Goal: Task Accomplishment & Management: Manage account settings

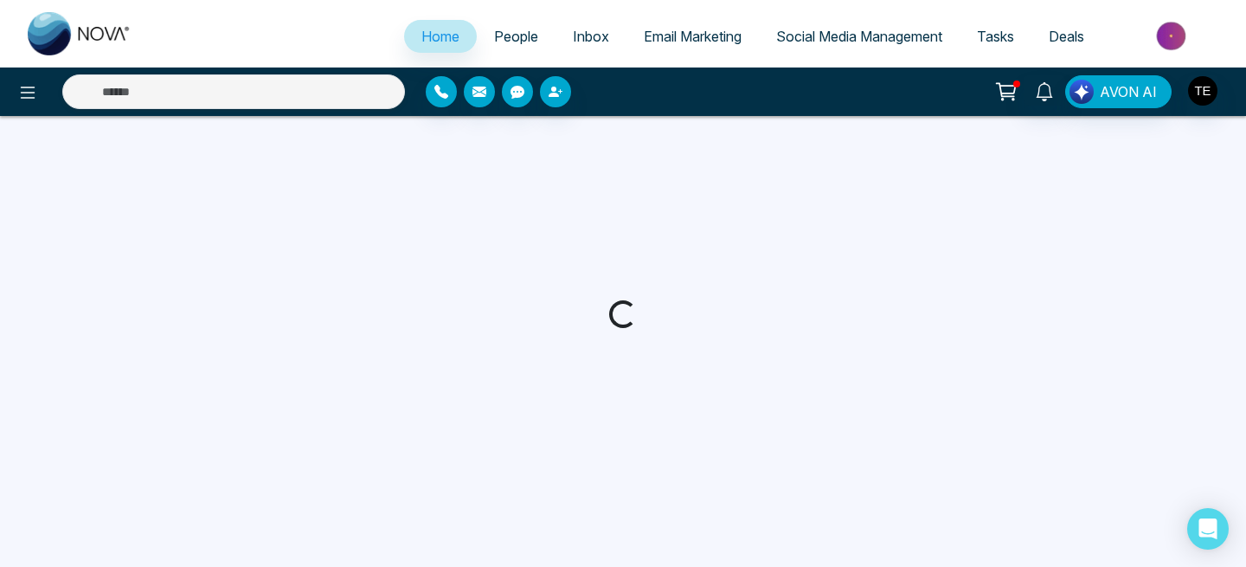
select select "*"
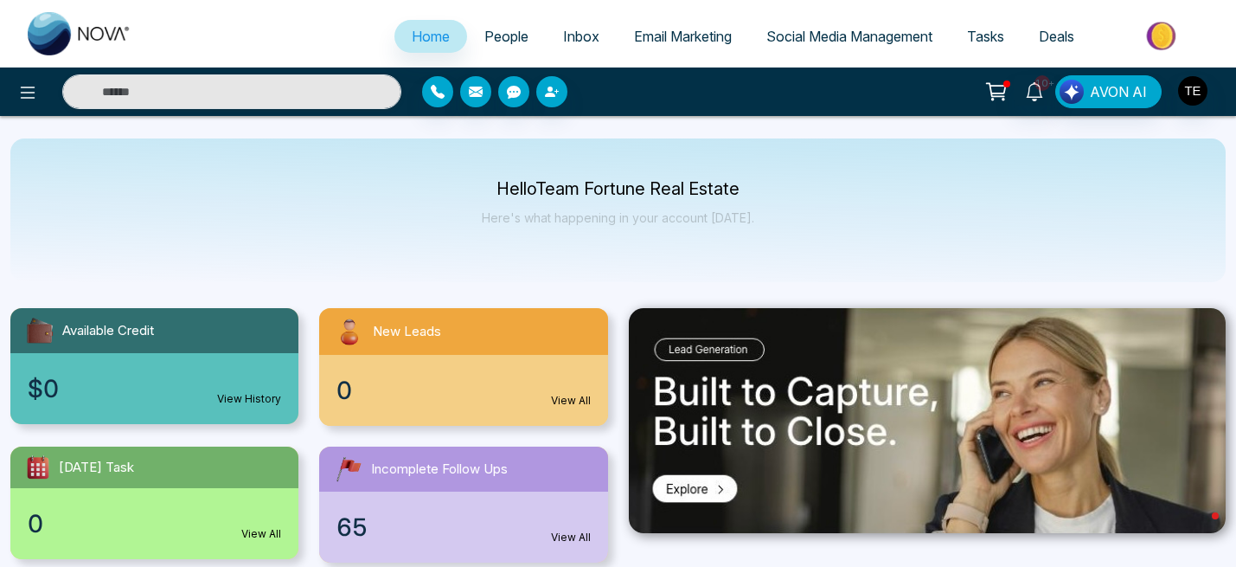
click at [509, 40] on span "People" at bounding box center [506, 36] width 44 height 17
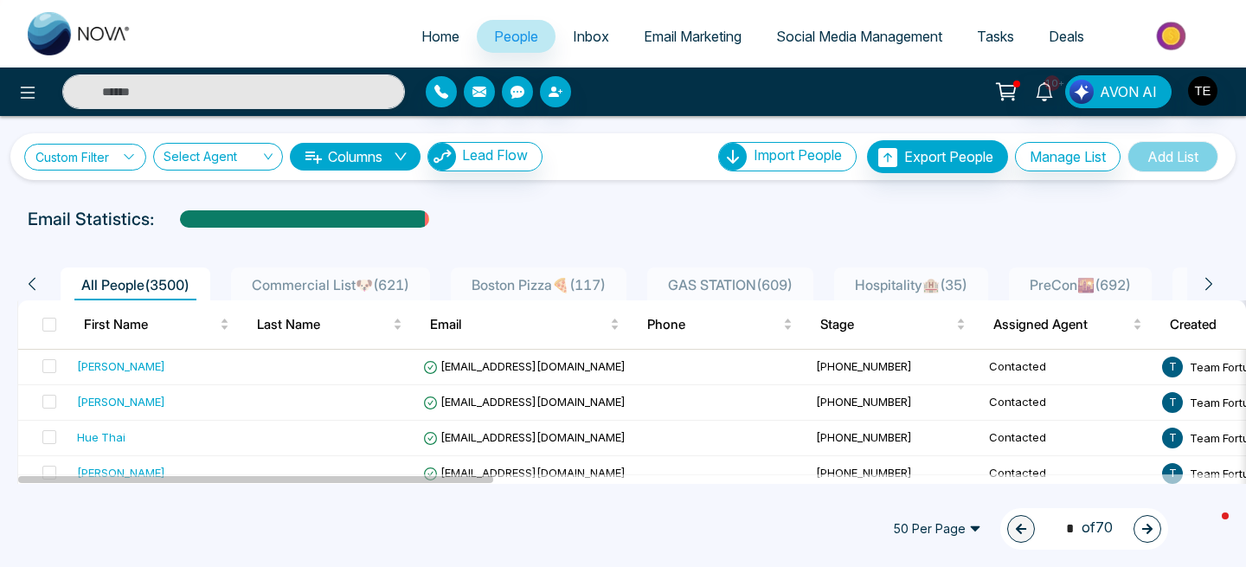
click at [115, 157] on link "Custom Filter" at bounding box center [85, 157] width 122 height 27
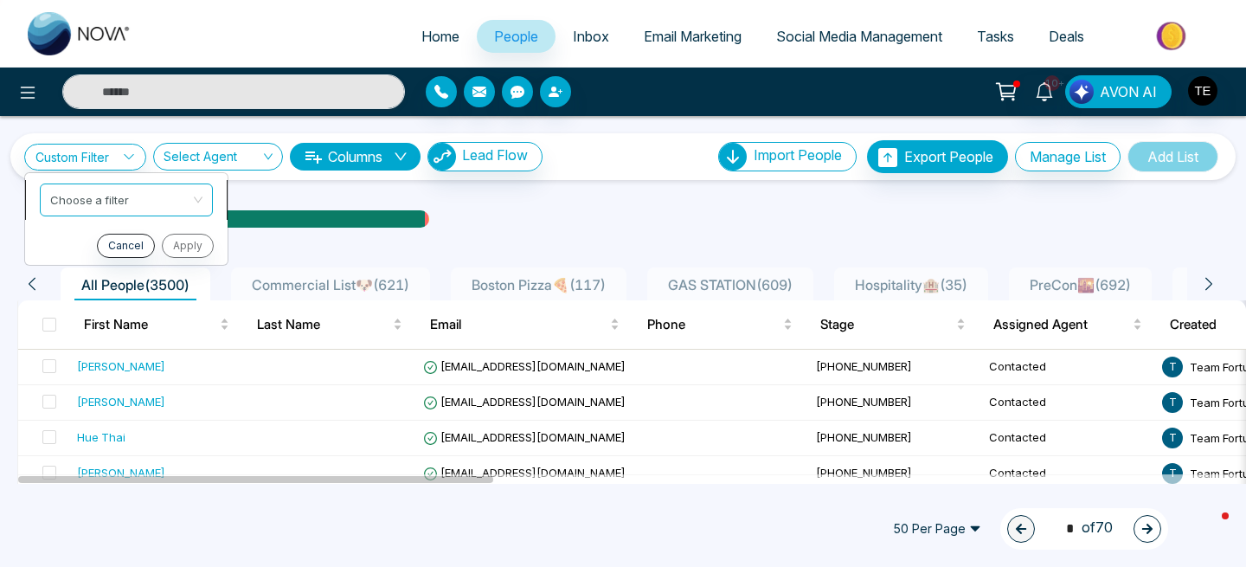
click at [114, 198] on input "search" at bounding box center [120, 197] width 140 height 26
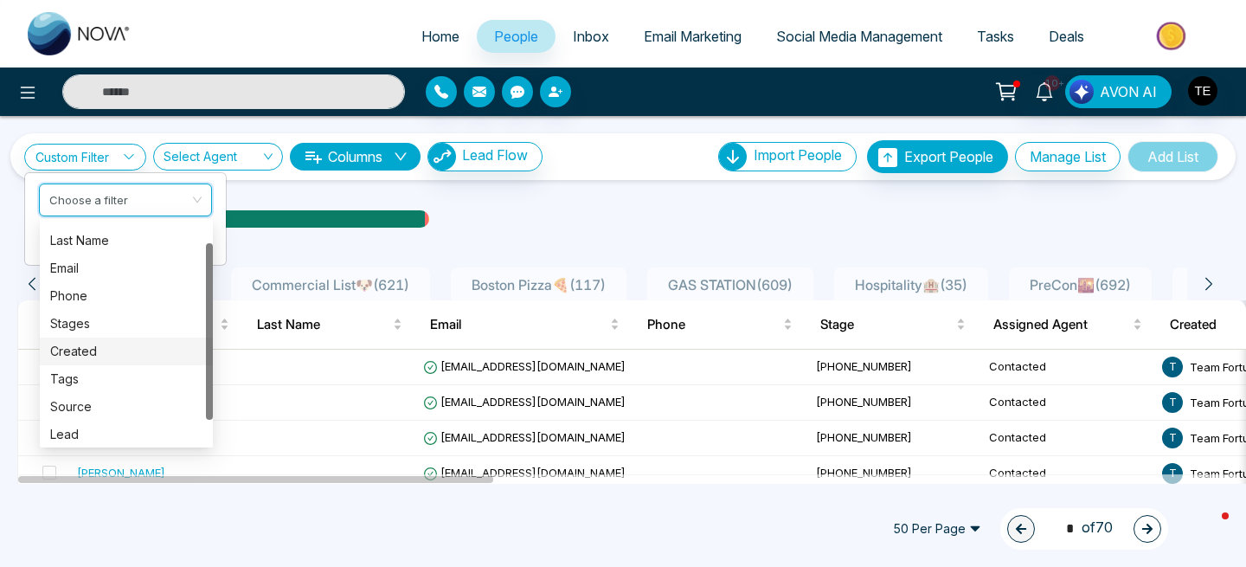
scroll to position [25, 0]
click at [90, 373] on div "Tags" at bounding box center [126, 377] width 152 height 19
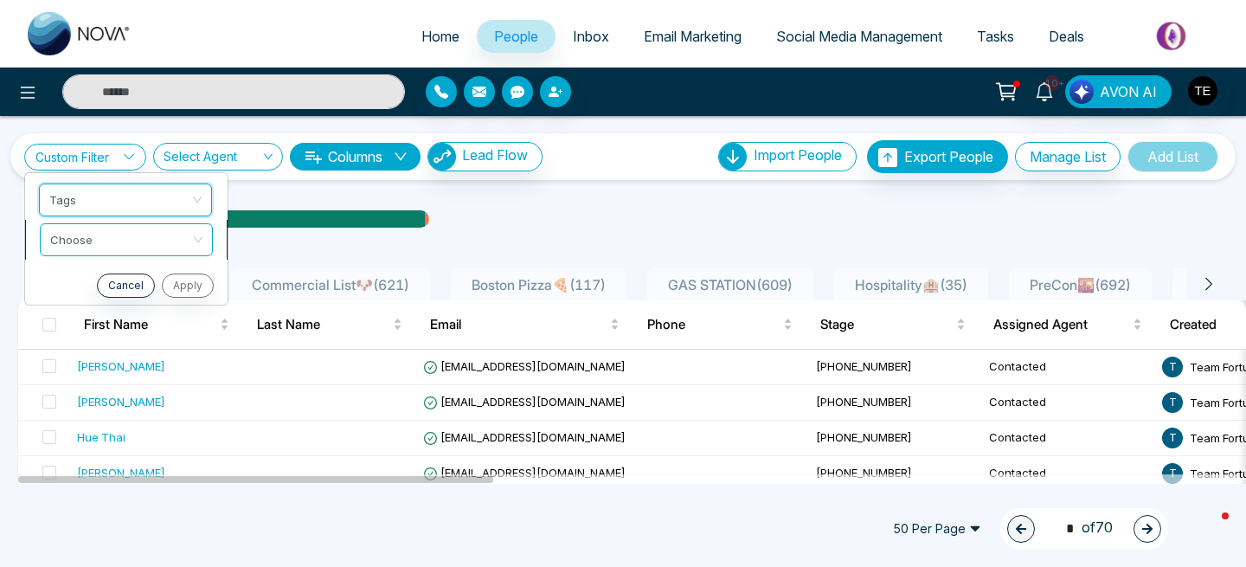
click at [156, 240] on input "search" at bounding box center [120, 237] width 140 height 26
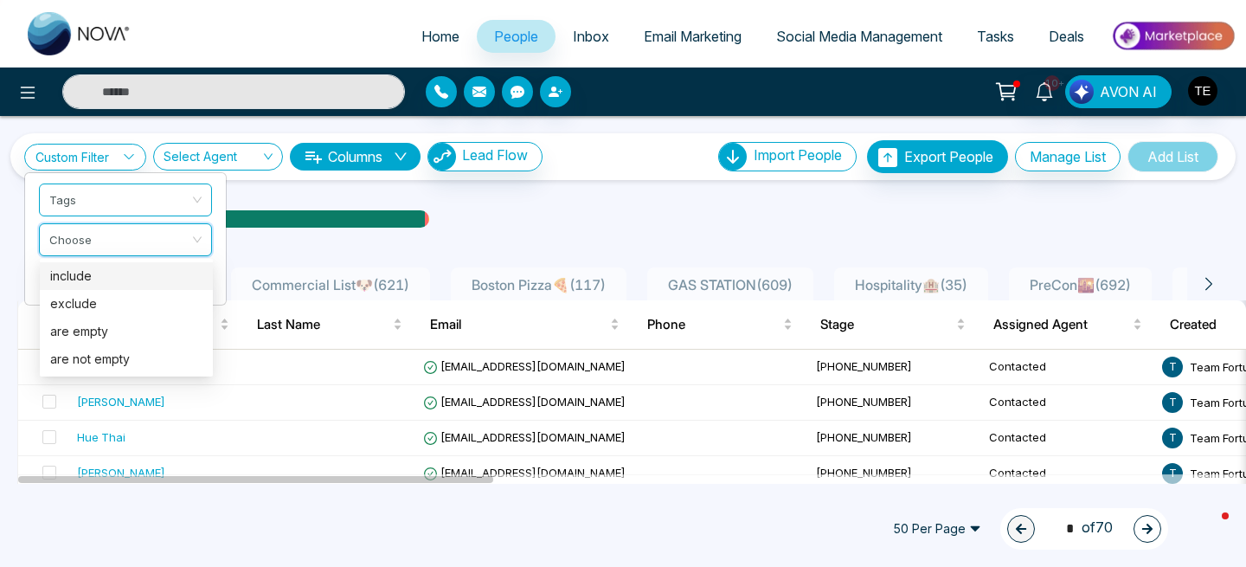
click at [142, 275] on div "include" at bounding box center [126, 275] width 152 height 19
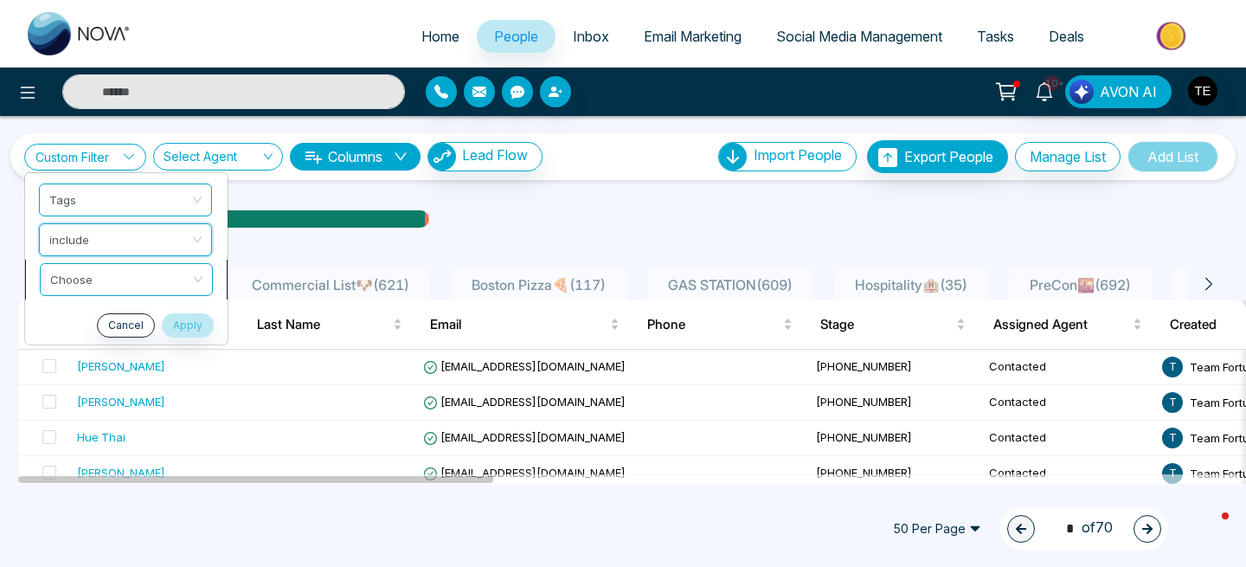
click at [138, 281] on div "Custom Filter Tags include include Choose Cancel Apply Select Agent Columns Lea…" at bounding box center [623, 300] width 1246 height 368
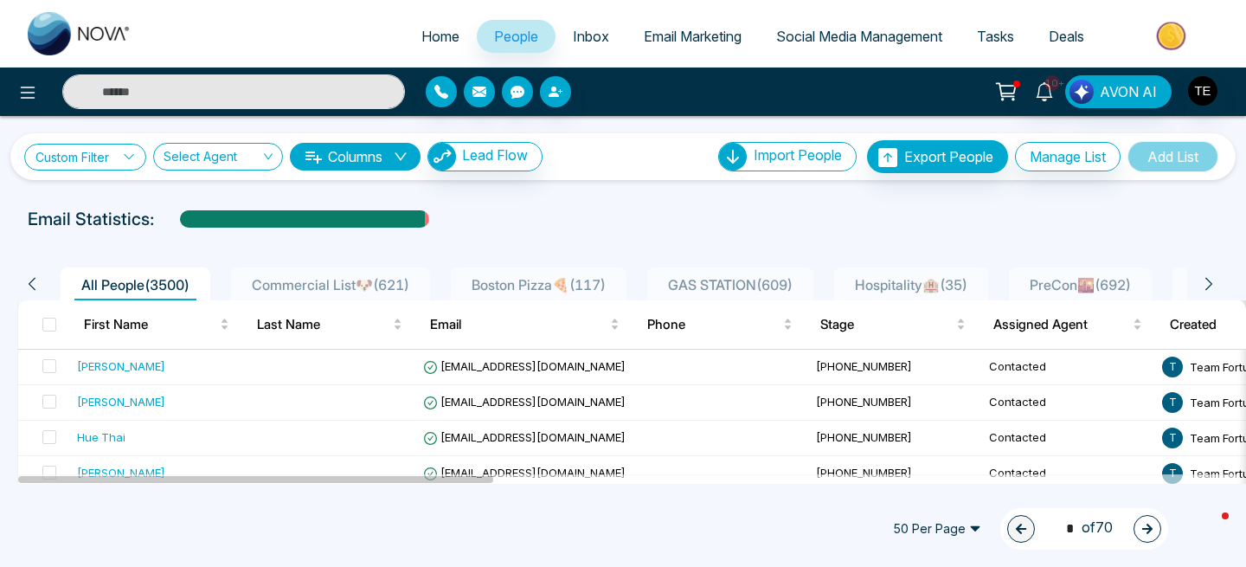
click at [125, 159] on icon at bounding box center [129, 156] width 12 height 12
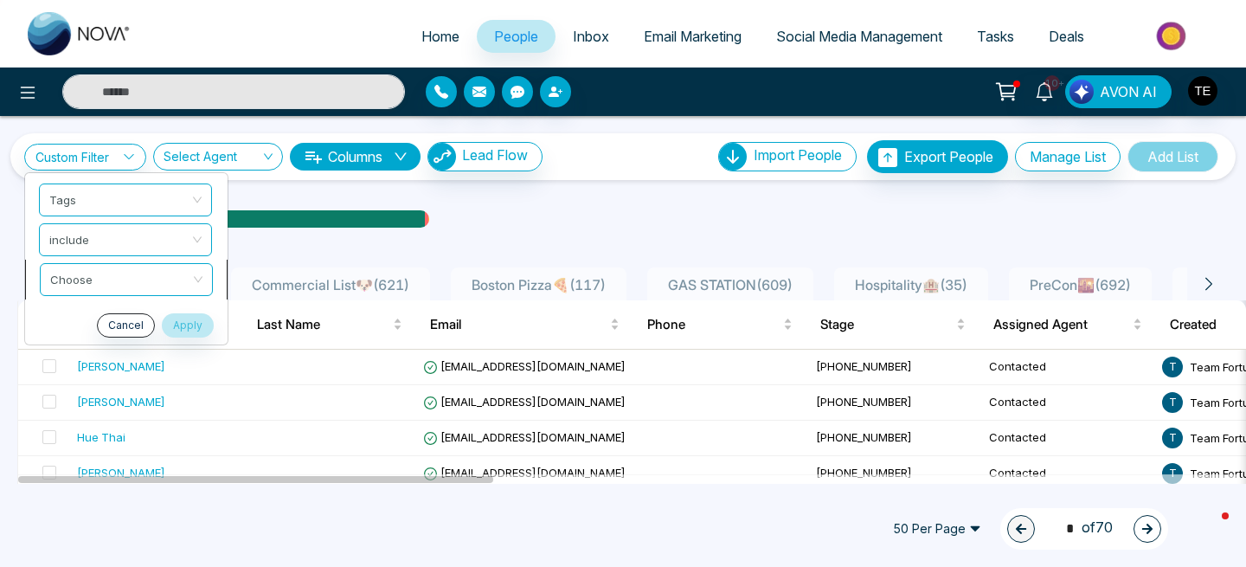
click at [115, 275] on div "Custom Filter Tags include Choose Cancel Apply Select Agent Columns Lead Flow I…" at bounding box center [623, 300] width 1246 height 368
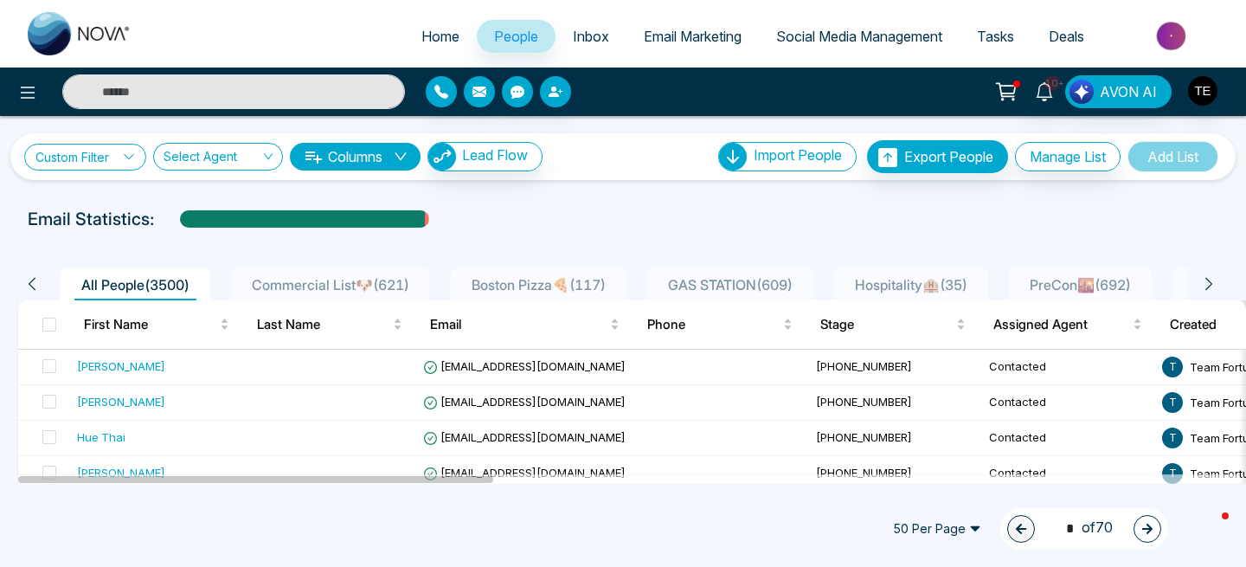
click at [131, 159] on icon at bounding box center [129, 156] width 12 height 12
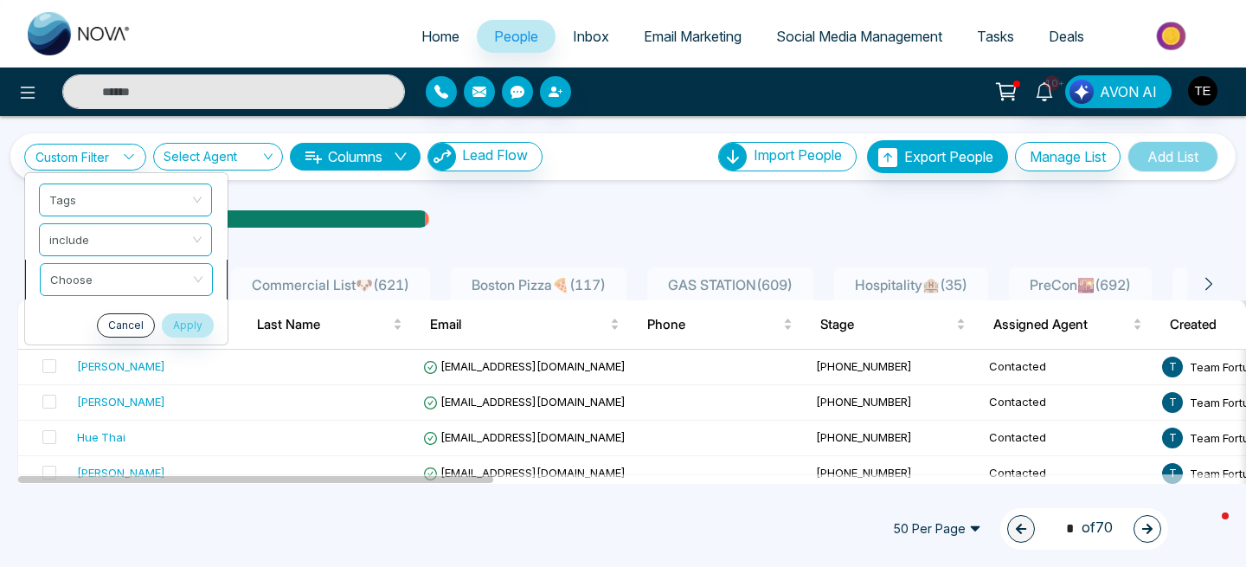
click at [184, 284] on div "Custom Filter Tags include Choose Cancel Apply Select Agent Columns Lead Flow I…" at bounding box center [623, 300] width 1246 height 368
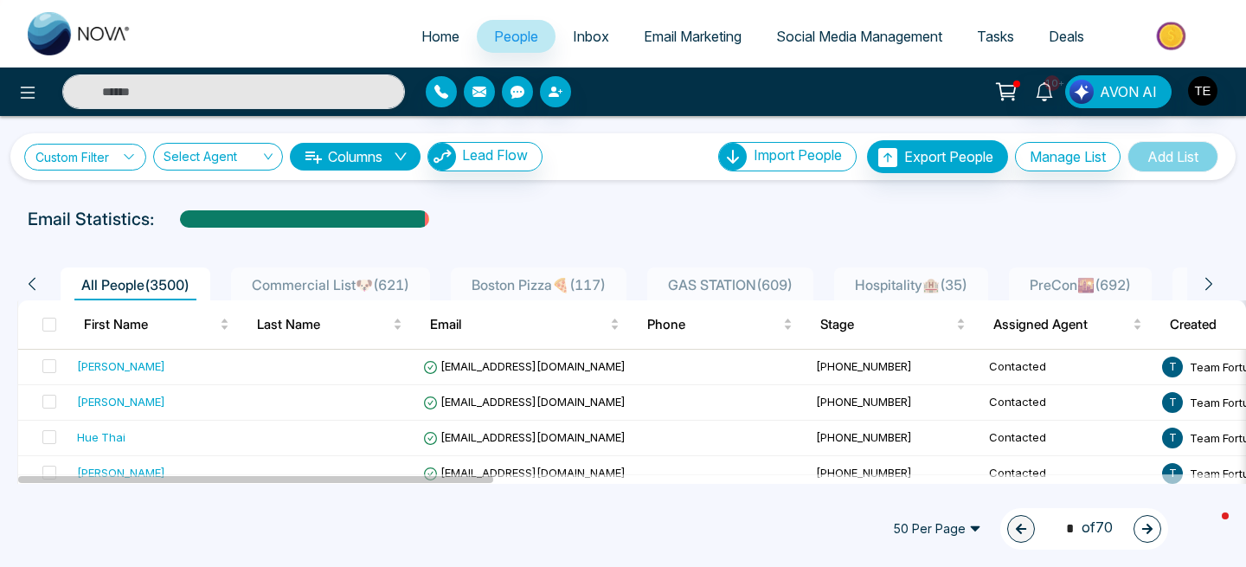
click at [119, 157] on link "Custom Filter" at bounding box center [85, 157] width 122 height 27
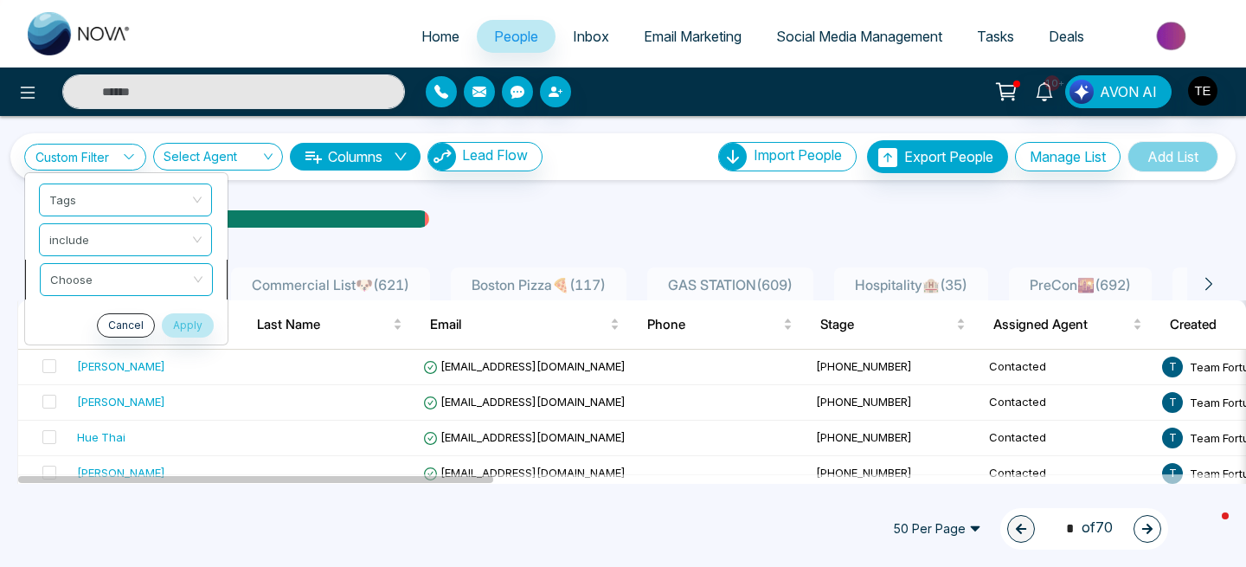
click at [98, 278] on div "Custom Filter Tags include Choose Cancel Apply Select Agent Columns Lead Flow I…" at bounding box center [623, 300] width 1246 height 368
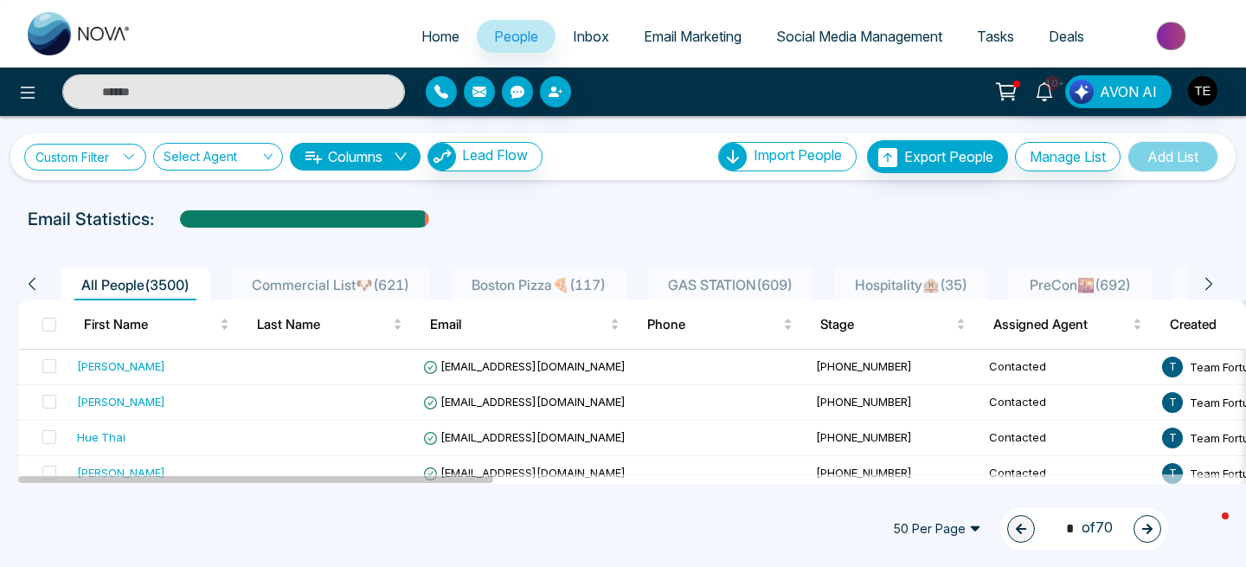
click at [116, 157] on link "Custom Filter" at bounding box center [85, 157] width 122 height 27
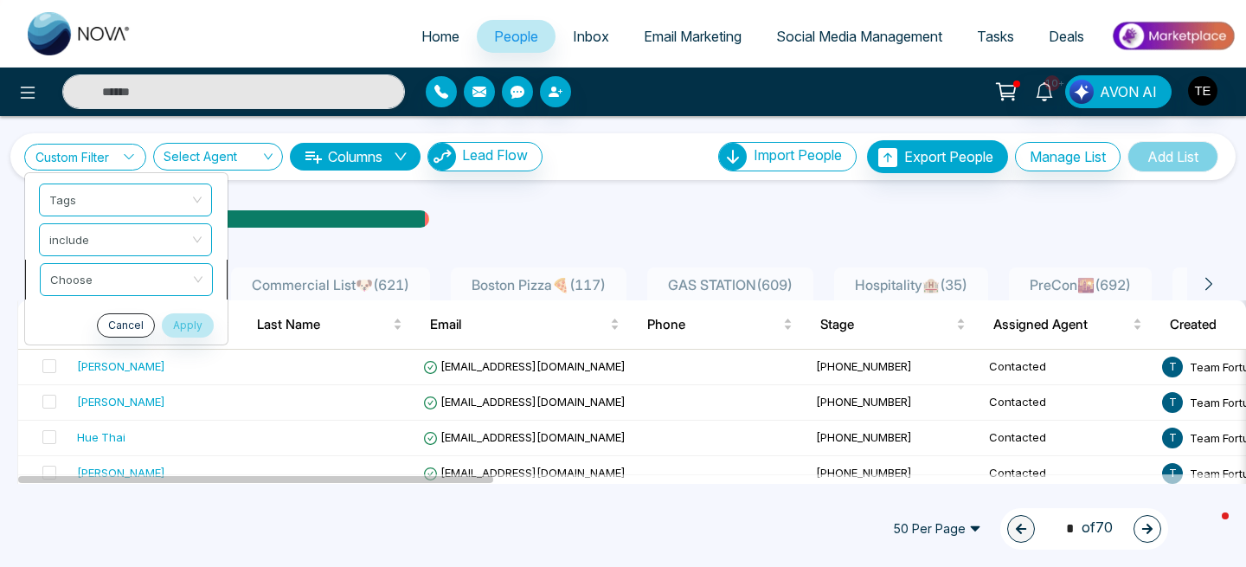
click at [201, 278] on div "Custom Filter Tags include Choose Cancel Apply Select Agent Columns Lead Flow I…" at bounding box center [623, 300] width 1246 height 368
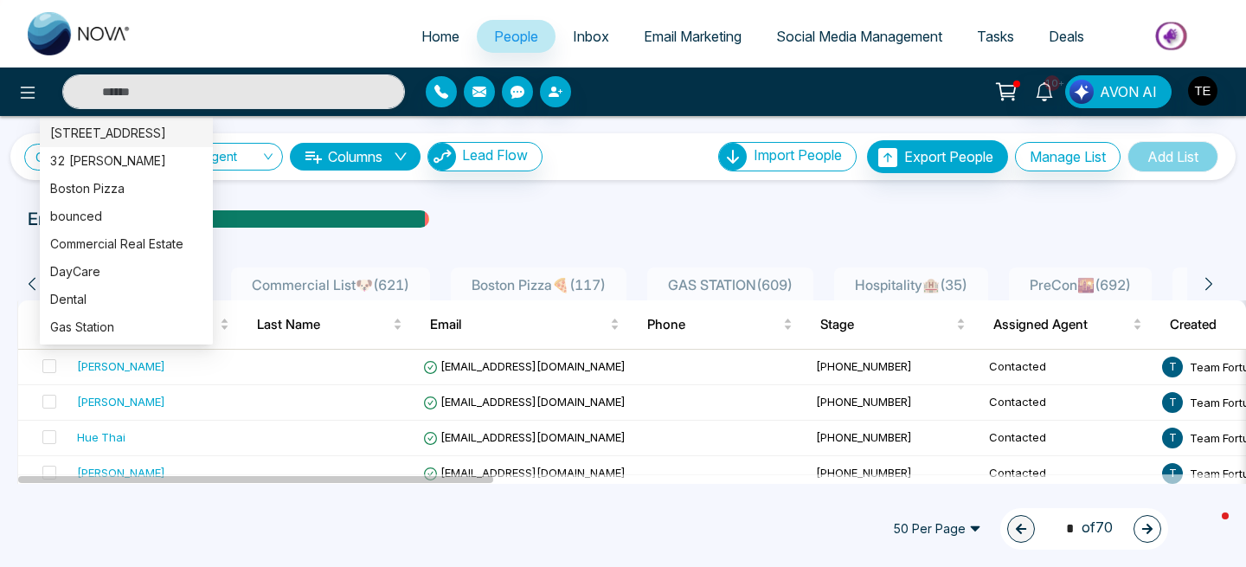
click at [119, 136] on div "[STREET_ADDRESS]" at bounding box center [126, 133] width 152 height 19
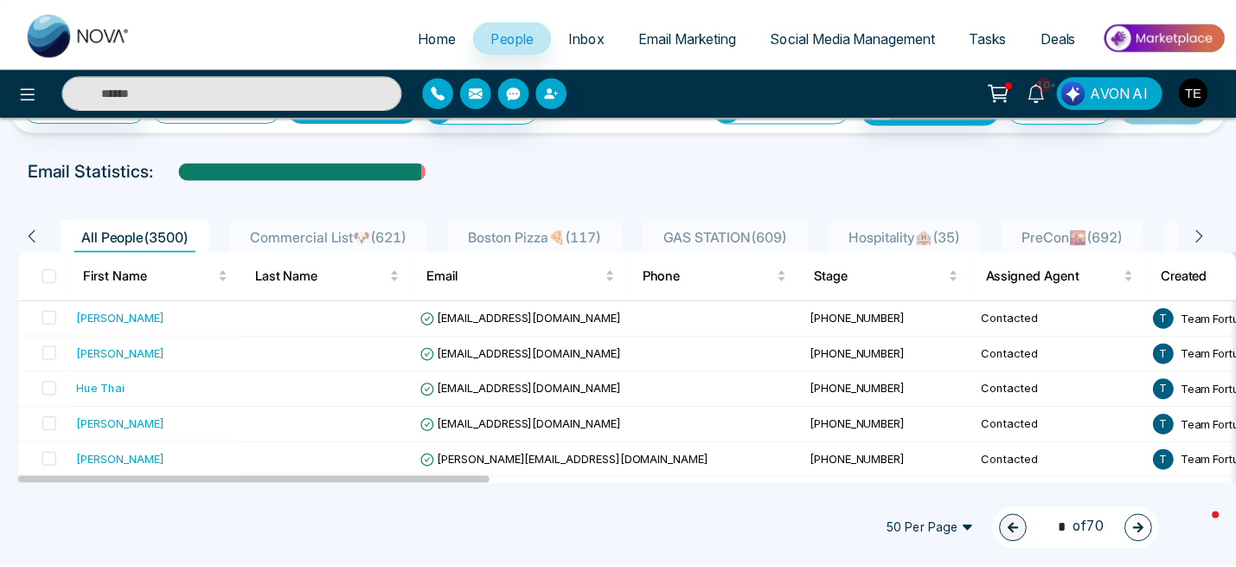
scroll to position [15, 0]
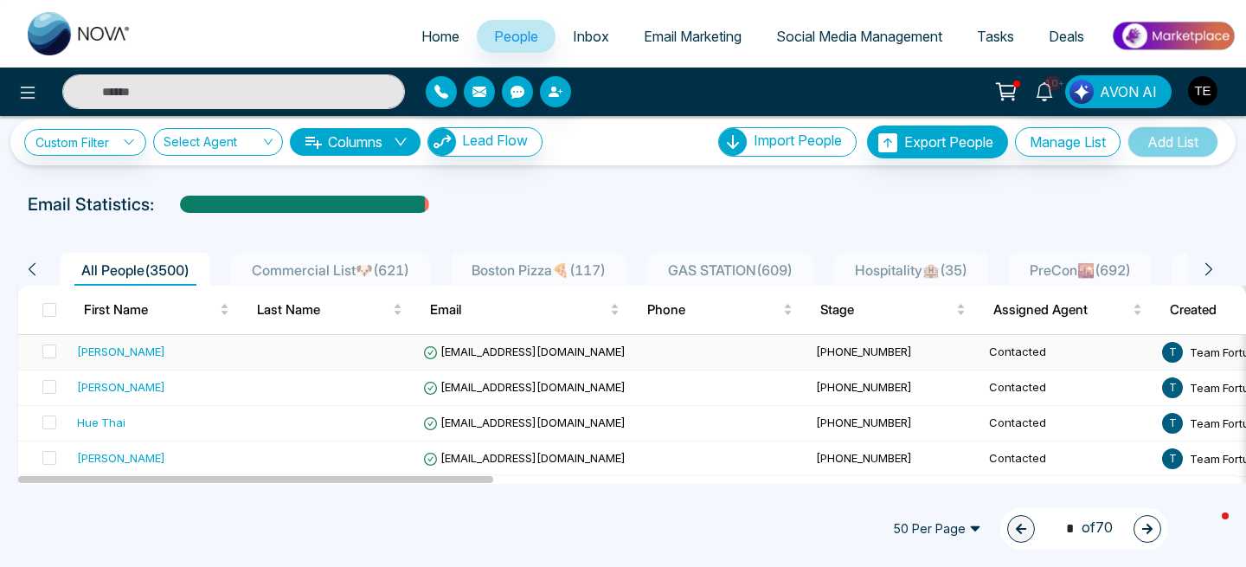
click at [116, 350] on div "[PERSON_NAME]" at bounding box center [121, 351] width 88 height 17
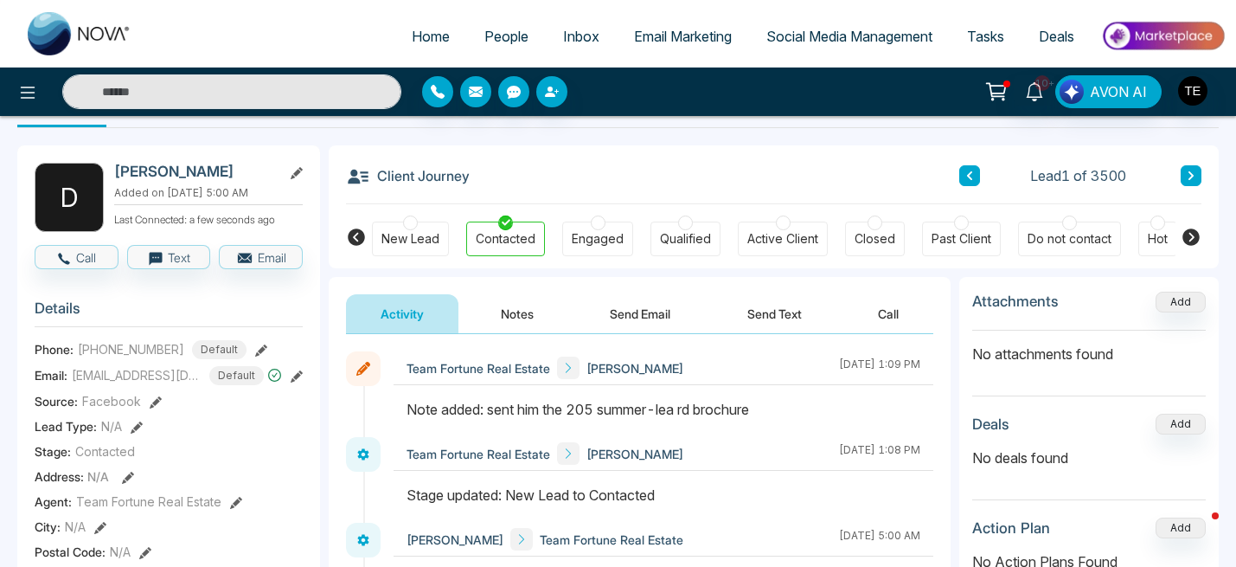
scroll to position [54, 0]
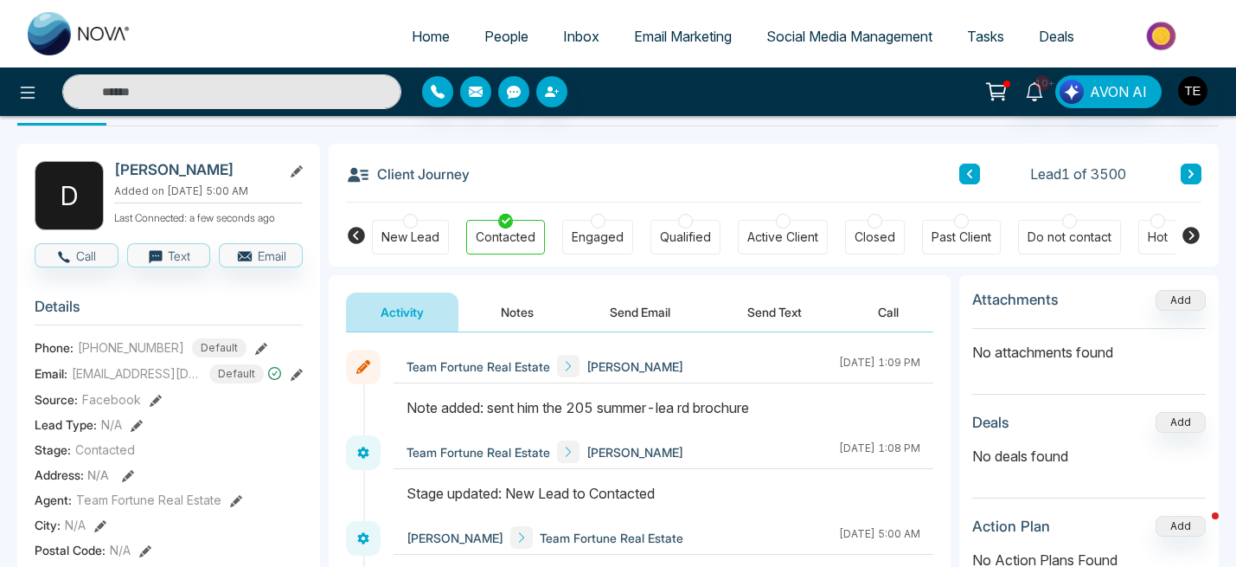
click at [519, 310] on button "Notes" at bounding box center [517, 311] width 102 height 39
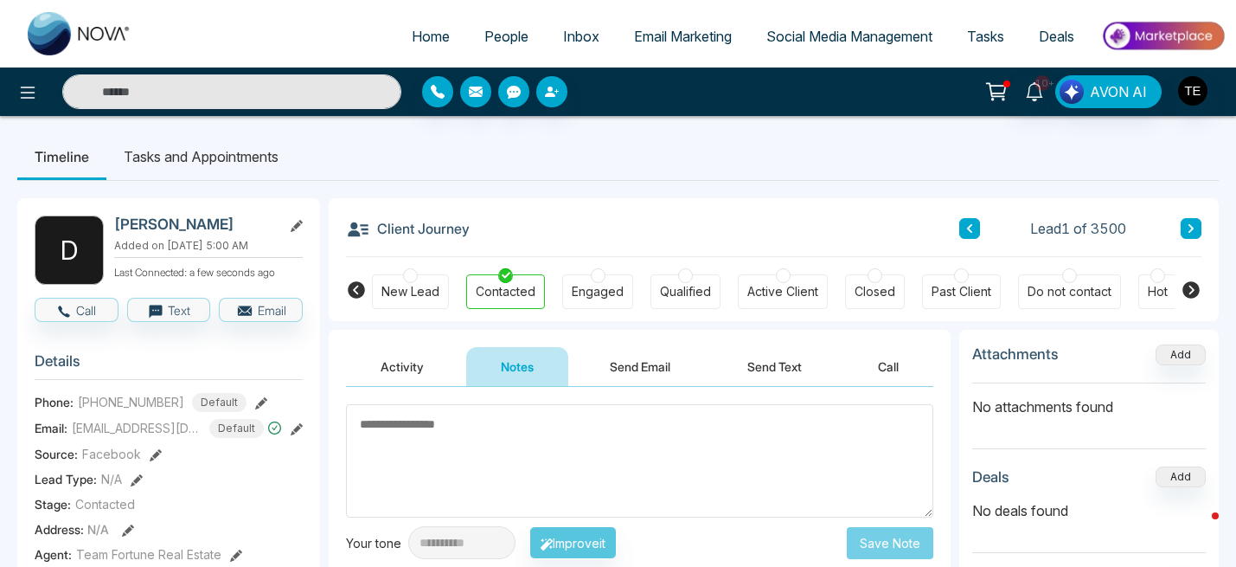
click at [1192, 231] on icon at bounding box center [1191, 228] width 9 height 10
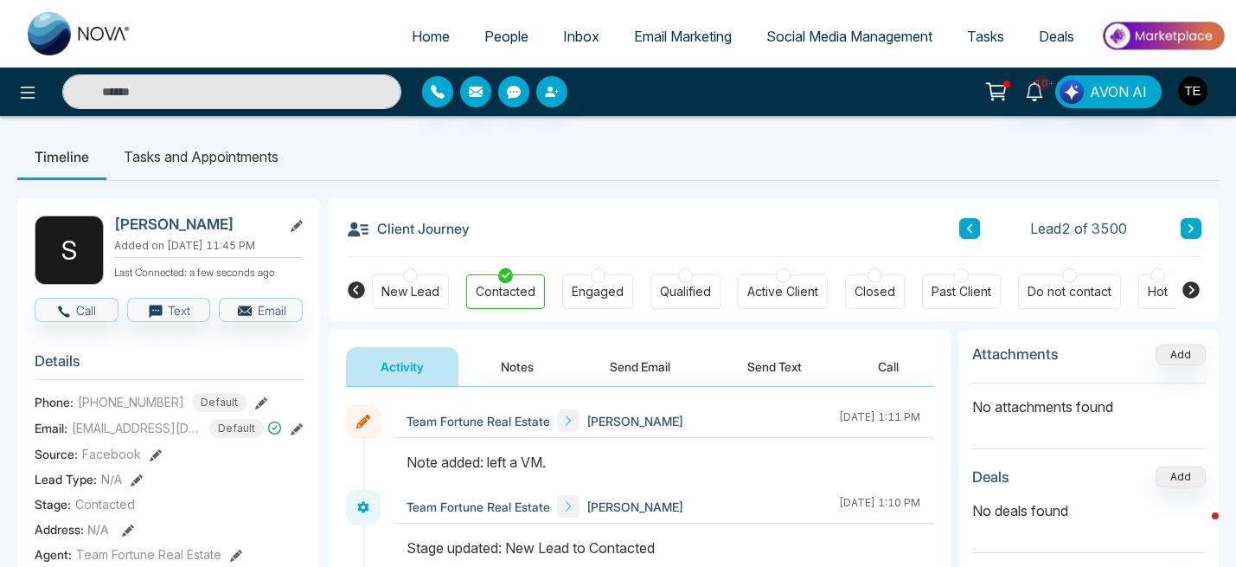
click at [1189, 233] on icon at bounding box center [1191, 228] width 9 height 10
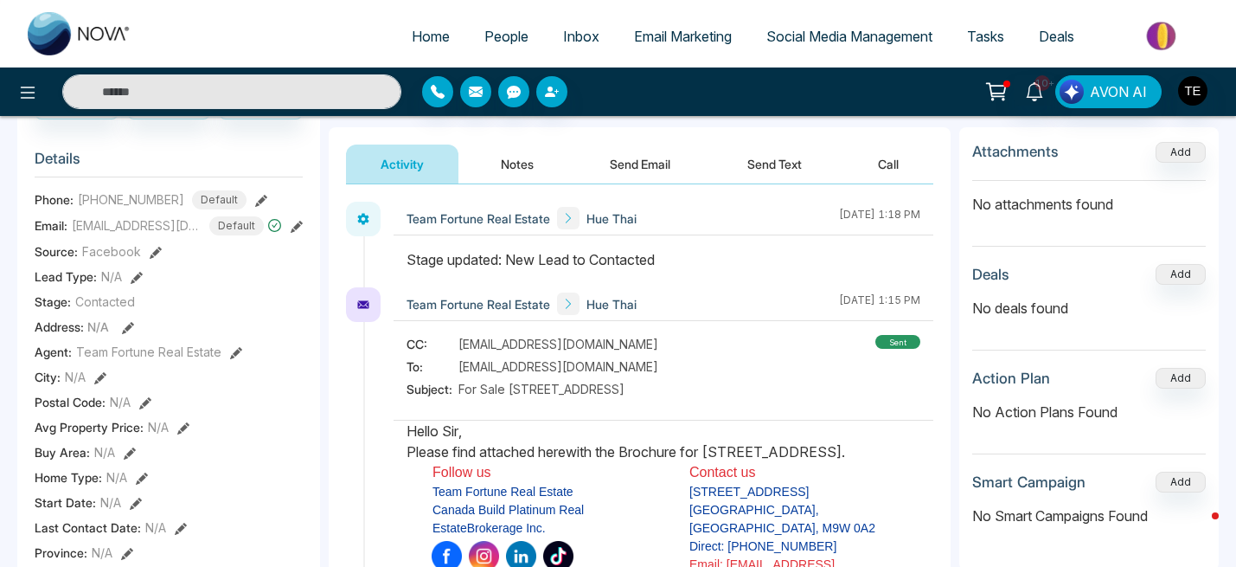
scroll to position [202, 0]
click at [509, 169] on button "Notes" at bounding box center [517, 164] width 102 height 39
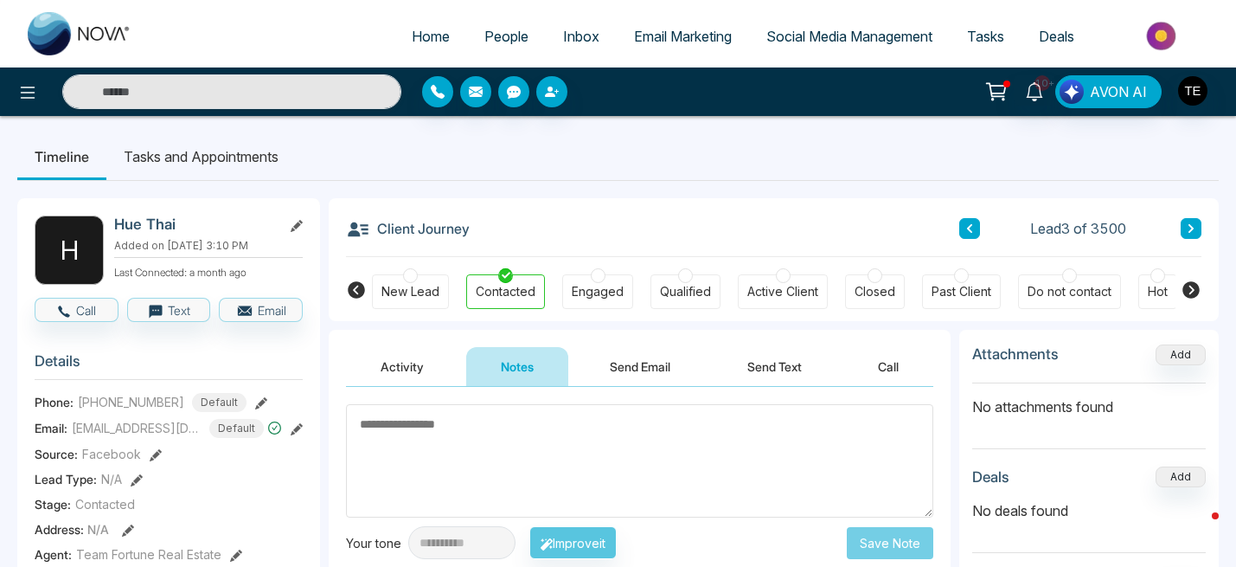
click at [1192, 227] on icon at bounding box center [1190, 228] width 5 height 9
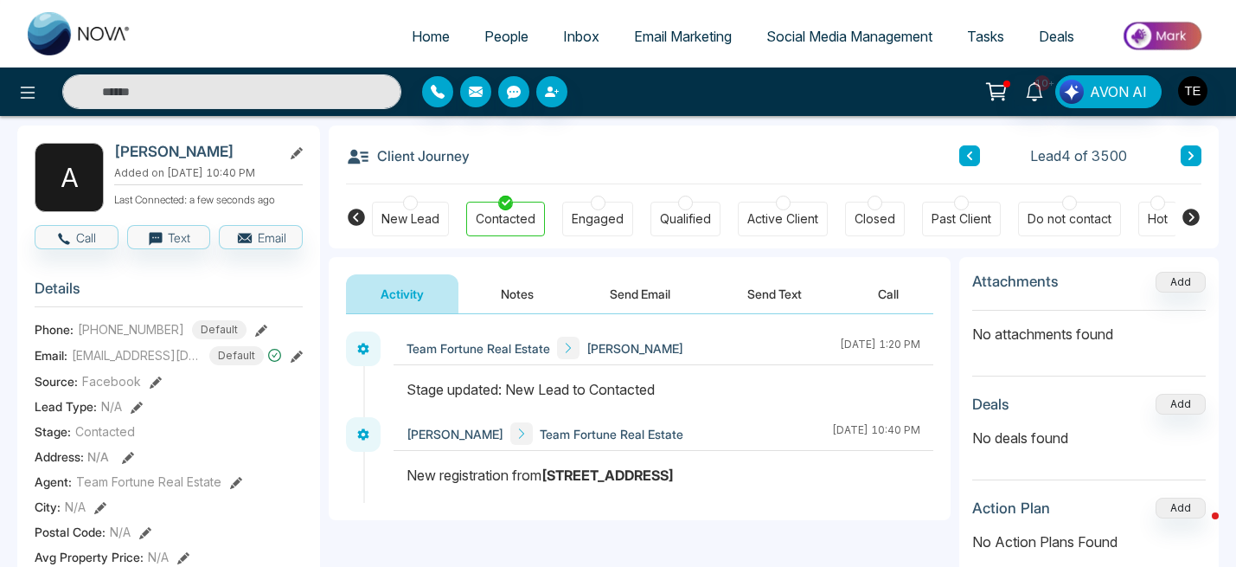
scroll to position [72, 0]
click at [526, 291] on button "Notes" at bounding box center [517, 294] width 102 height 39
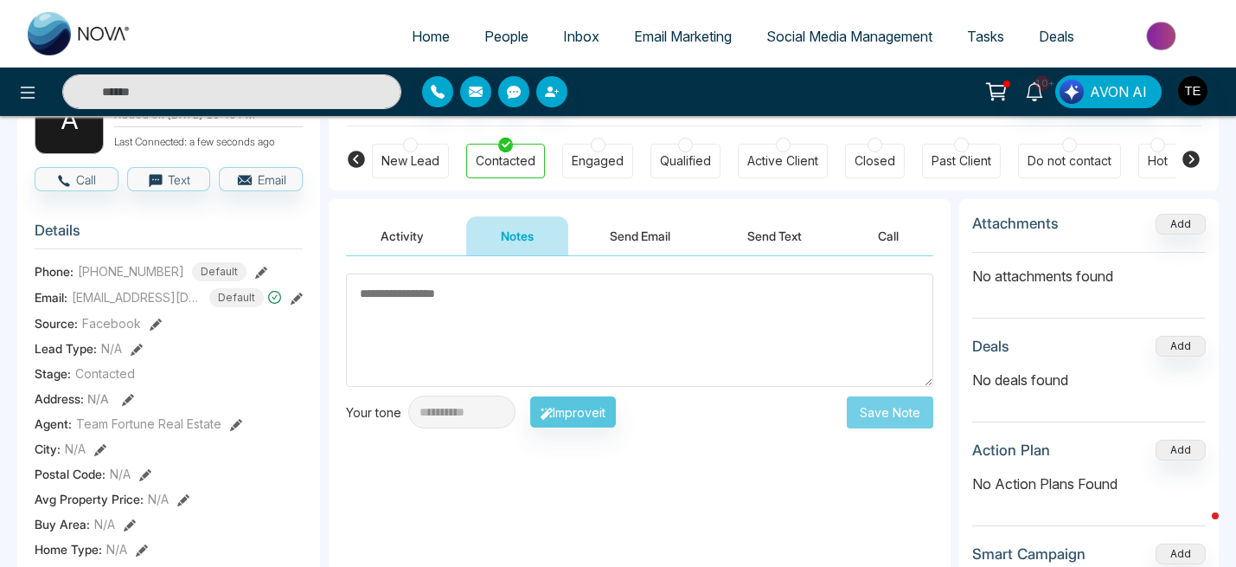
scroll to position [132, 0]
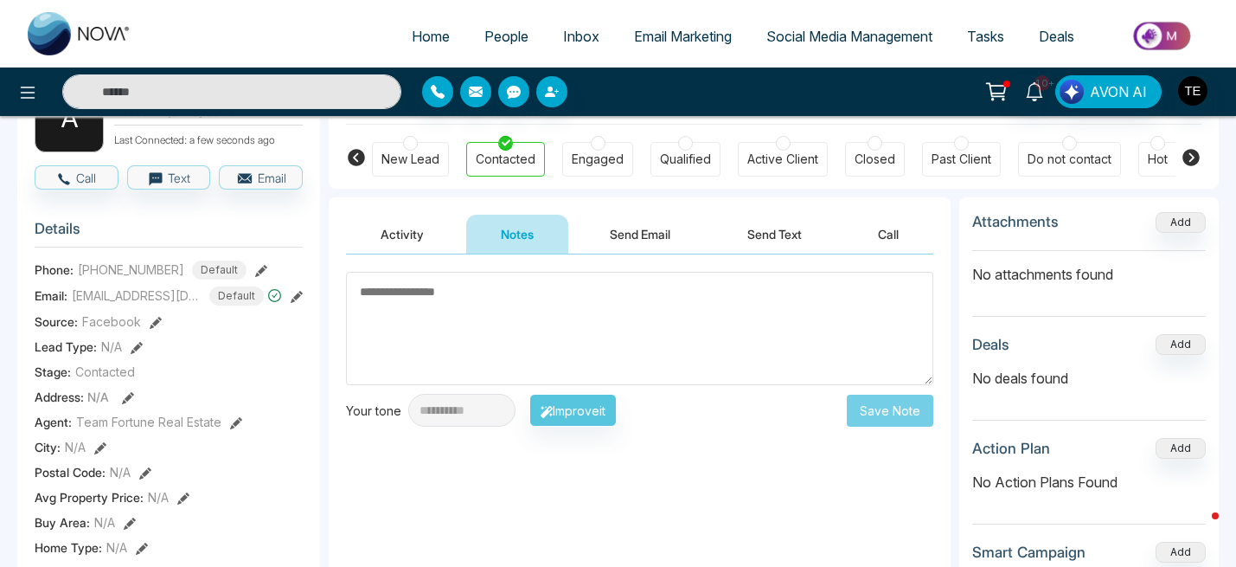
click at [364, 290] on textarea at bounding box center [639, 328] width 587 height 113
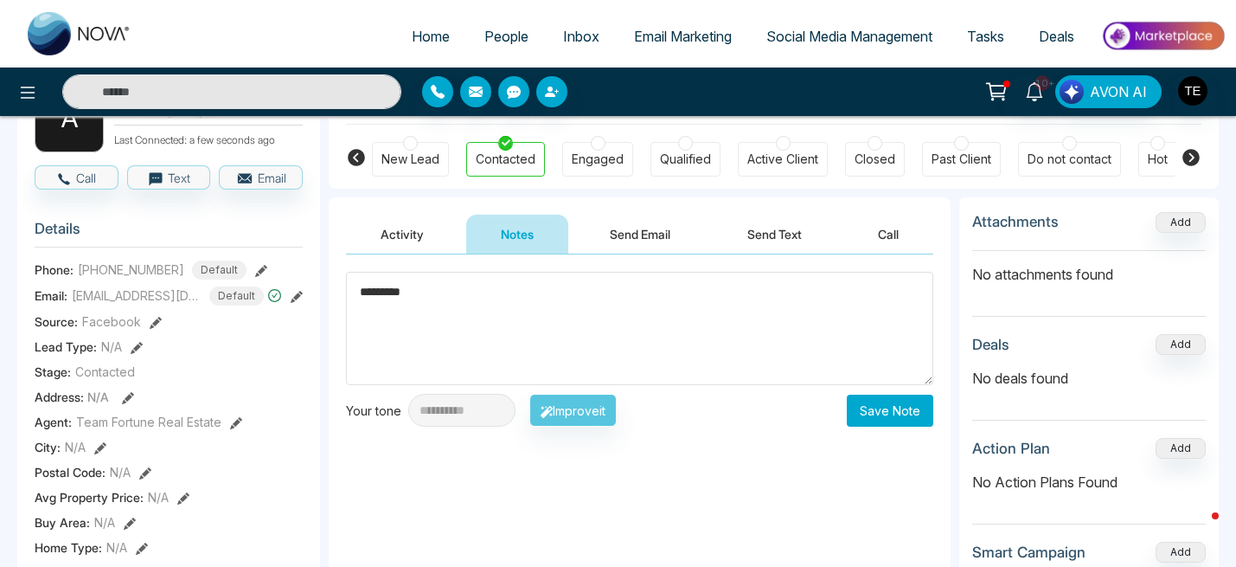
type textarea "*********"
click at [883, 418] on button "Save Note" at bounding box center [890, 410] width 86 height 32
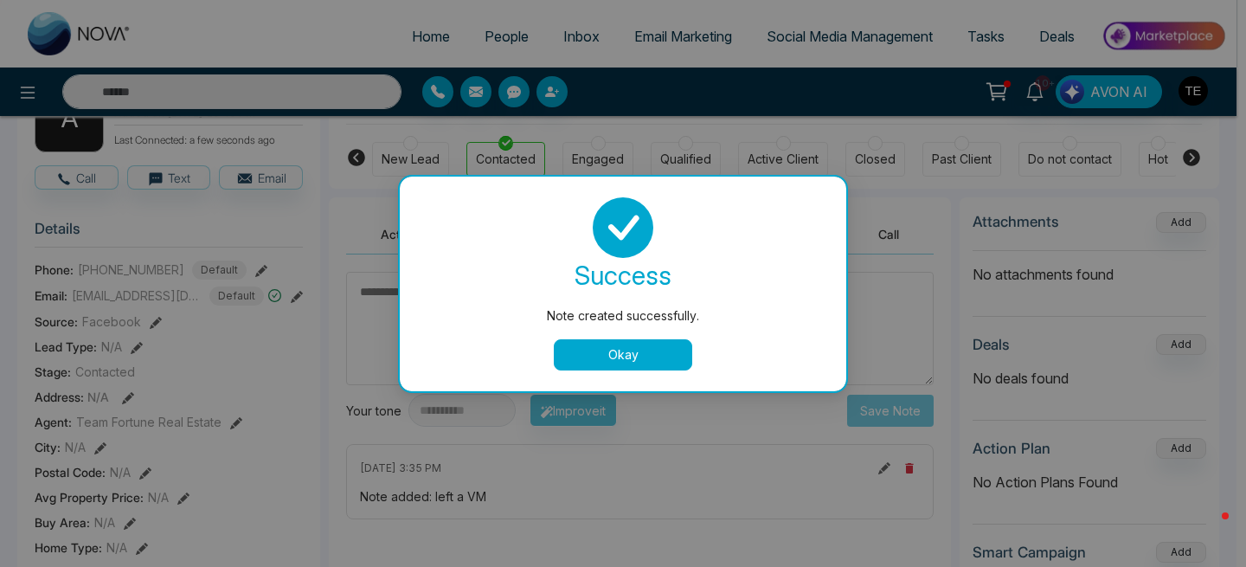
click at [660, 351] on button "Okay" at bounding box center [623, 354] width 138 height 31
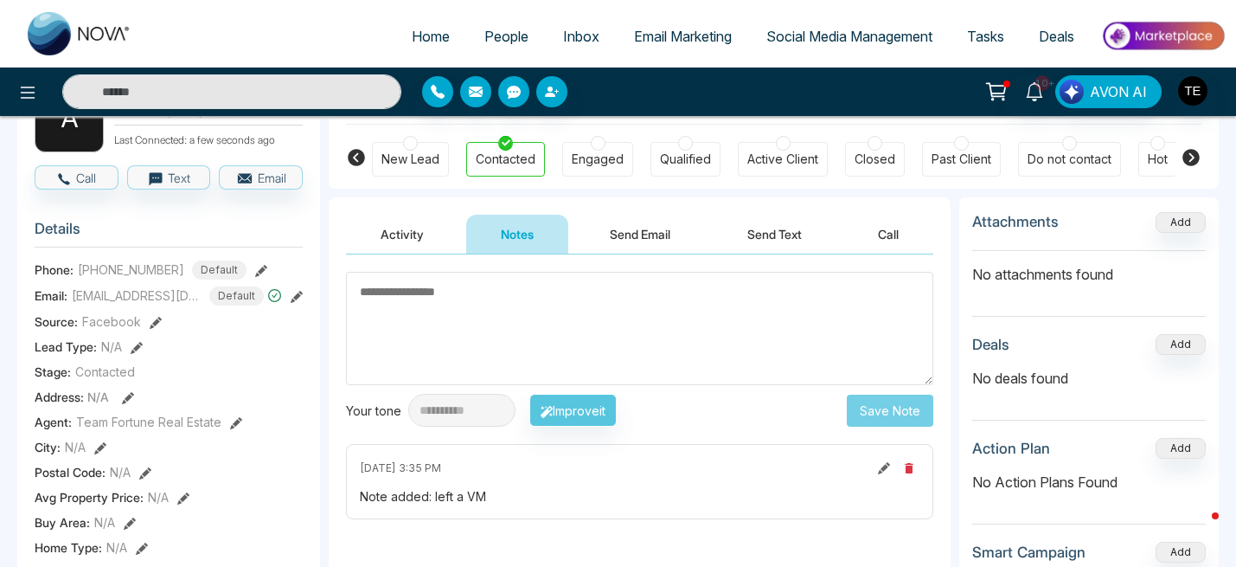
scroll to position [0, 0]
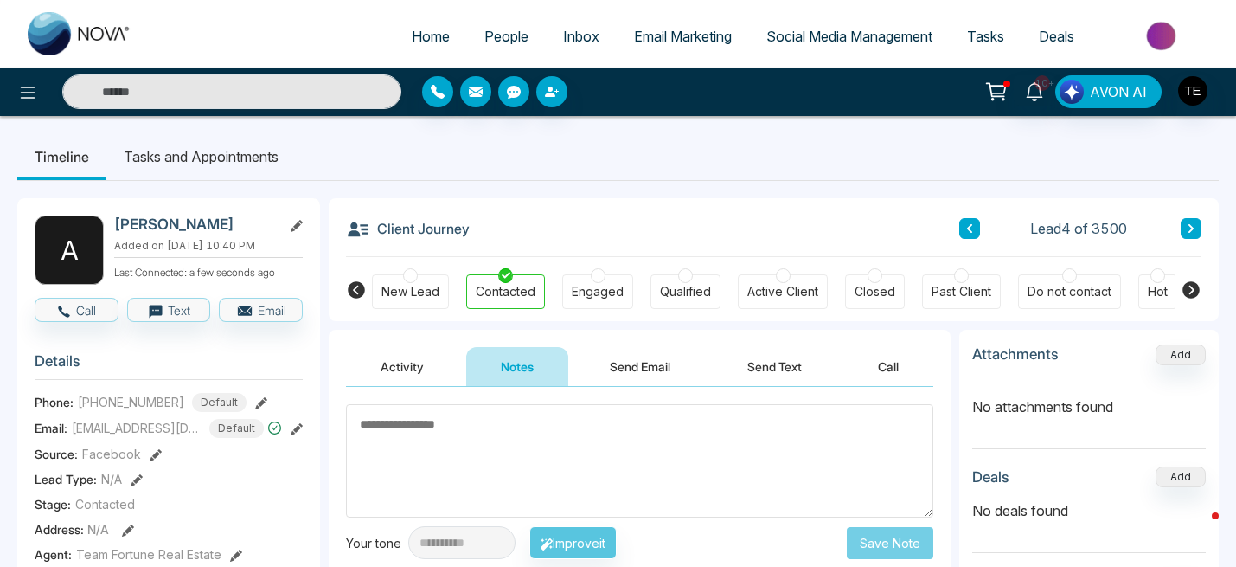
click at [1191, 232] on icon at bounding box center [1191, 228] width 9 height 10
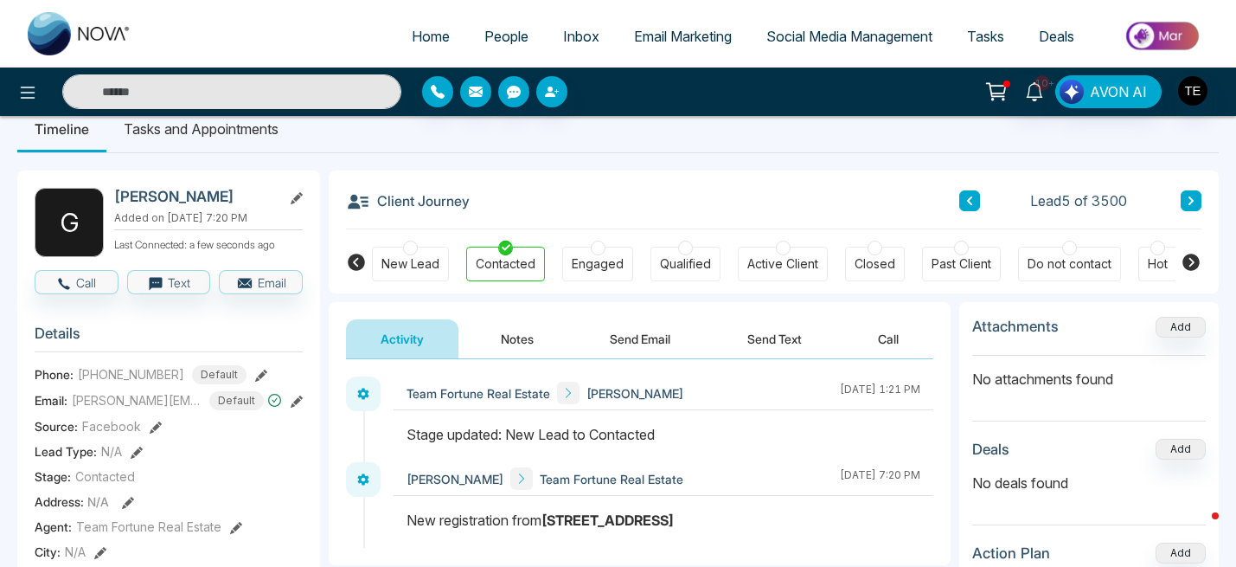
scroll to position [29, 0]
click at [511, 337] on button "Notes" at bounding box center [517, 337] width 102 height 39
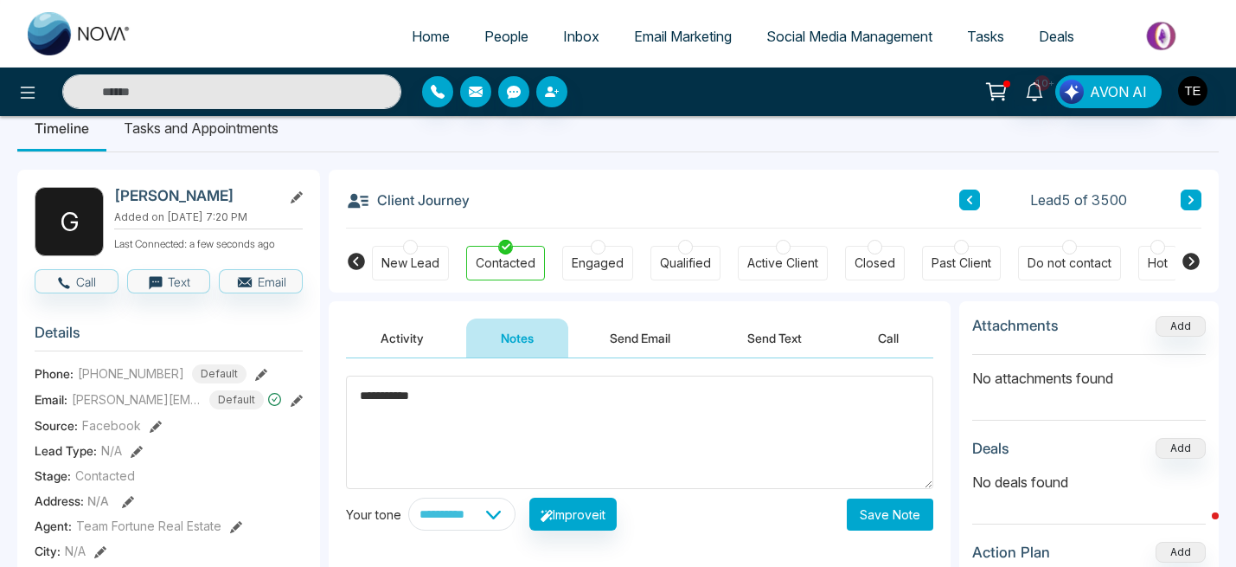
click at [362, 399] on textarea "**********" at bounding box center [639, 431] width 587 height 113
click at [591, 397] on textarea "**********" at bounding box center [639, 431] width 587 height 113
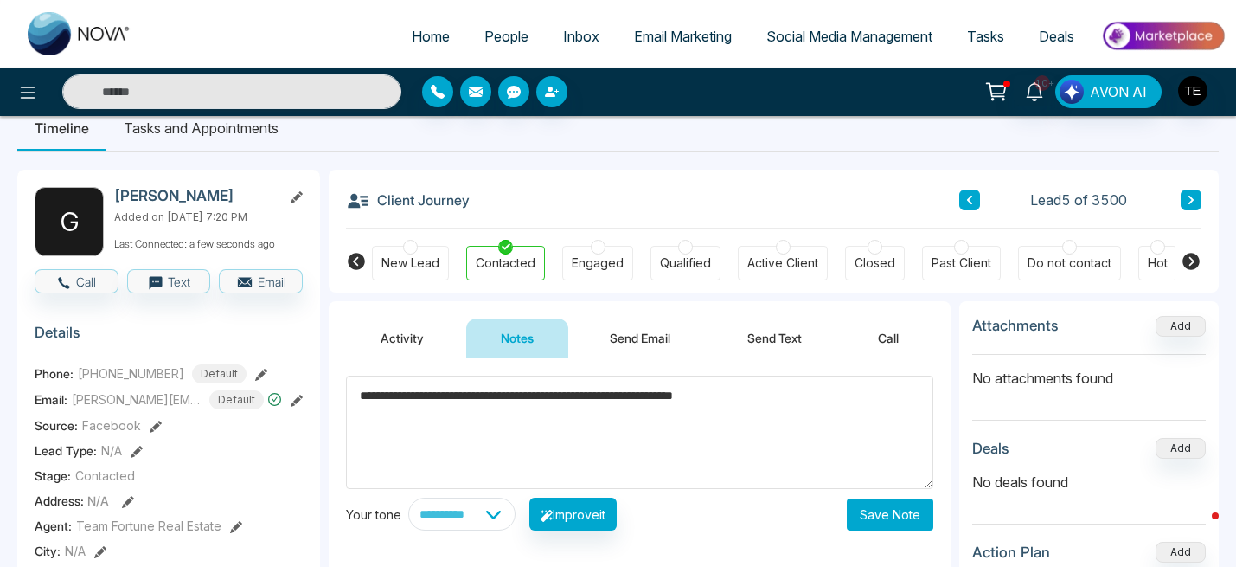
type textarea "**********"
click at [901, 514] on button "Save Note" at bounding box center [890, 514] width 86 height 32
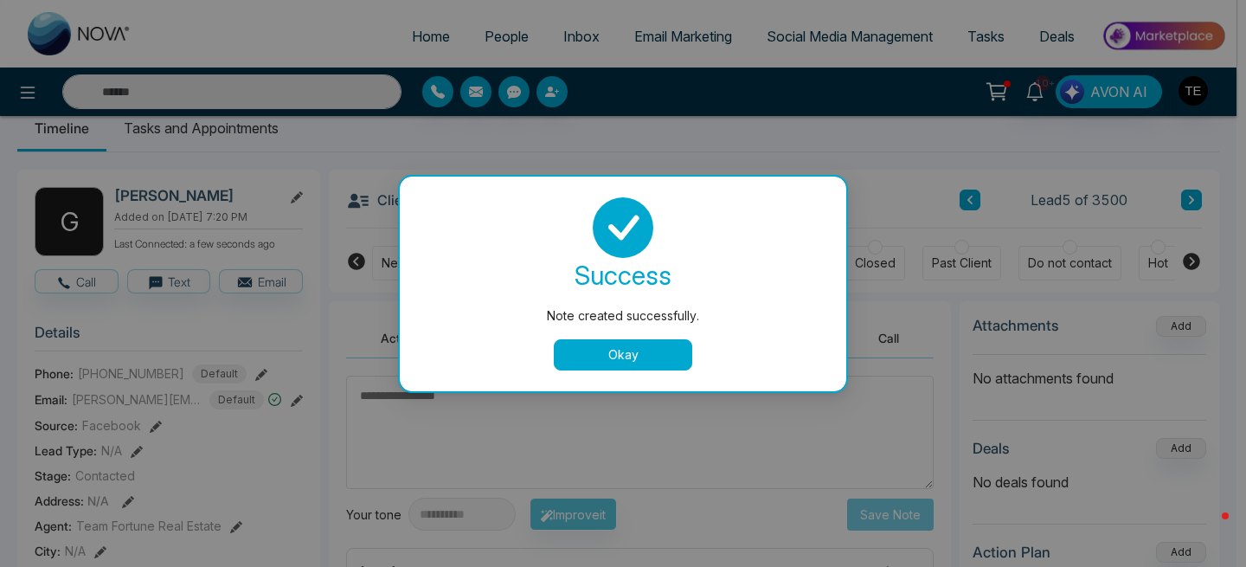
click at [617, 361] on button "Okay" at bounding box center [623, 354] width 138 height 31
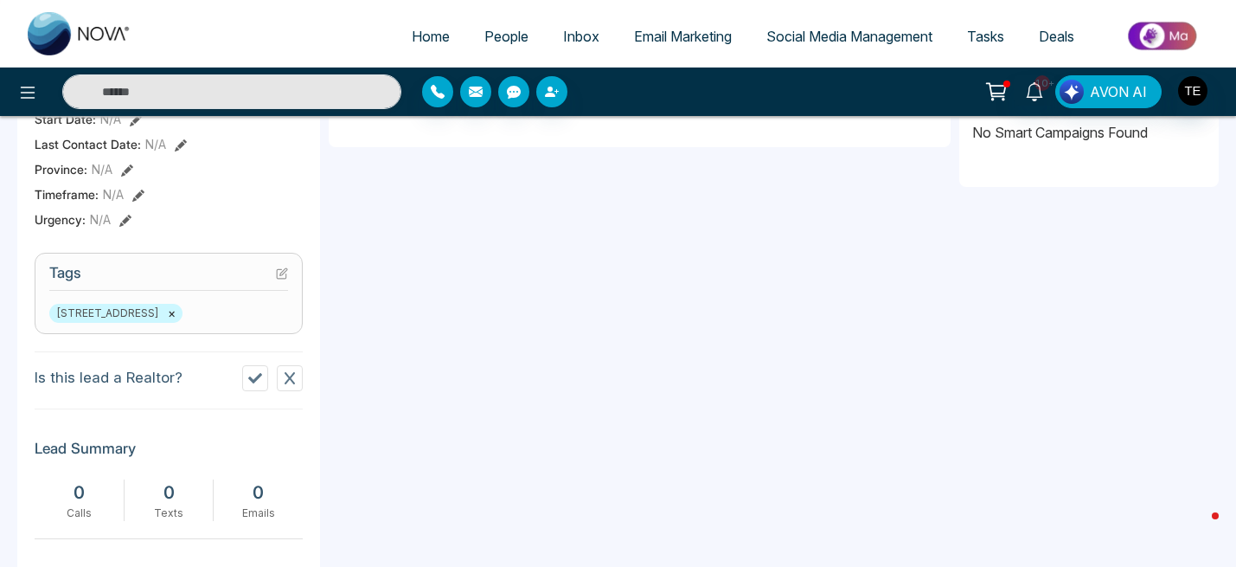
scroll to position [587, 0]
click at [293, 373] on icon at bounding box center [290, 376] width 14 height 14
click at [282, 270] on icon at bounding box center [282, 272] width 12 height 12
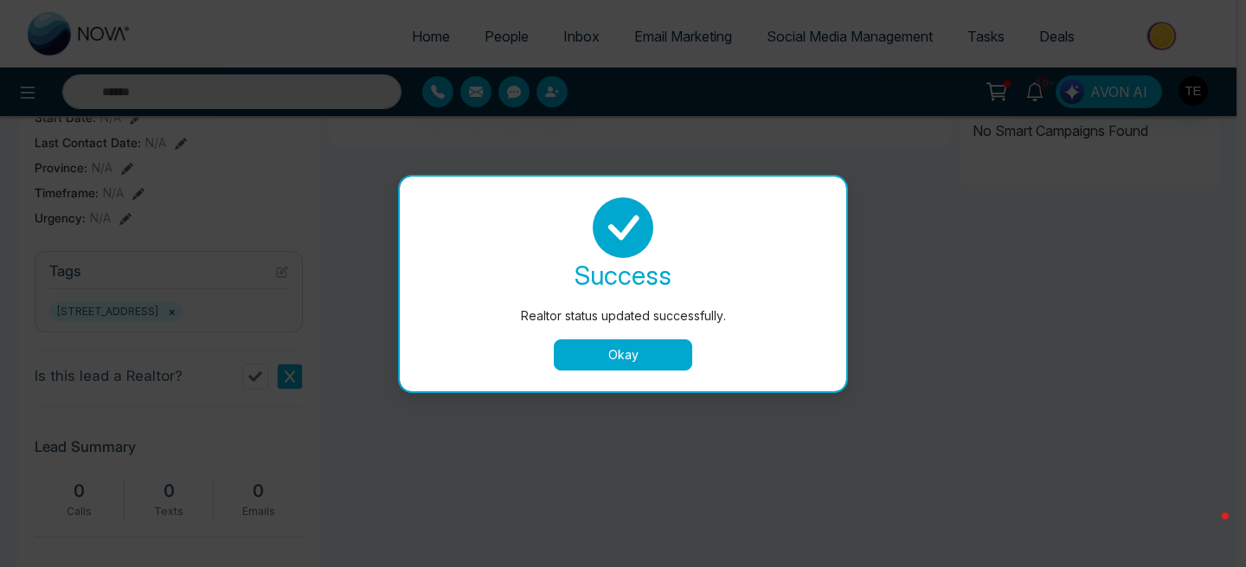
click at [594, 355] on button "Okay" at bounding box center [623, 354] width 138 height 31
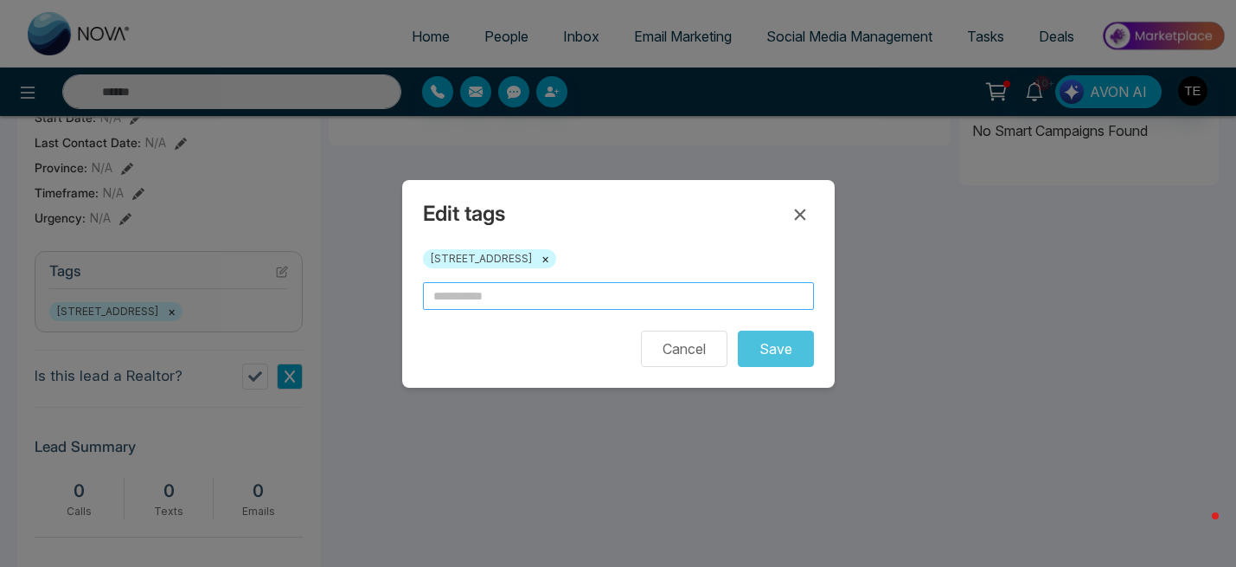
click at [560, 297] on input "text" at bounding box center [618, 296] width 391 height 28
type input "*****"
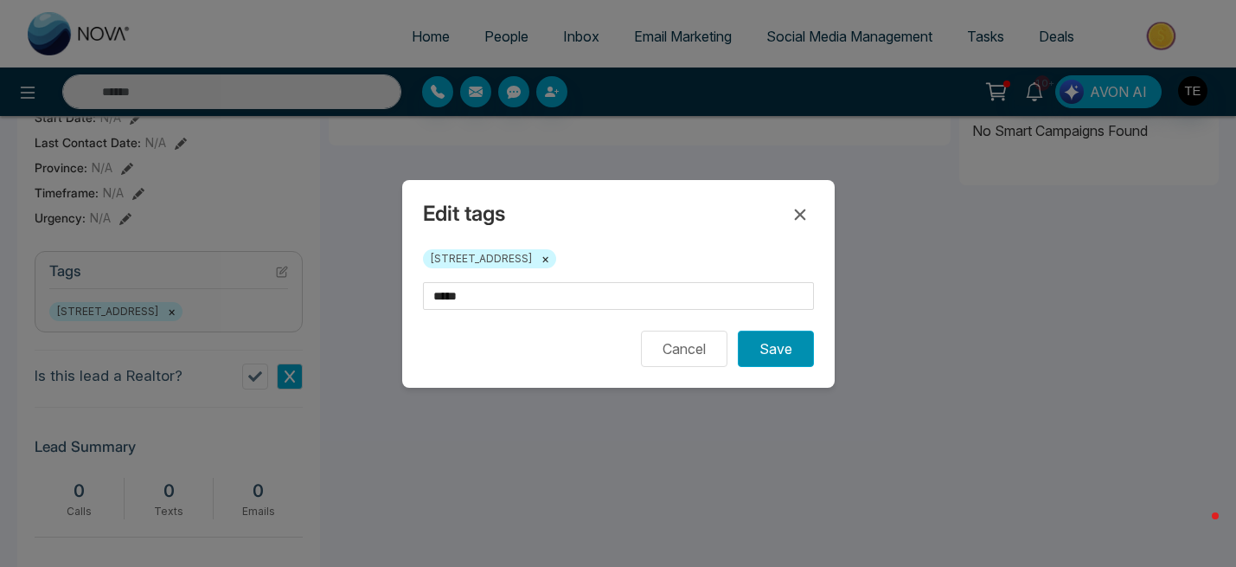
click at [782, 348] on button "Save" at bounding box center [776, 348] width 76 height 36
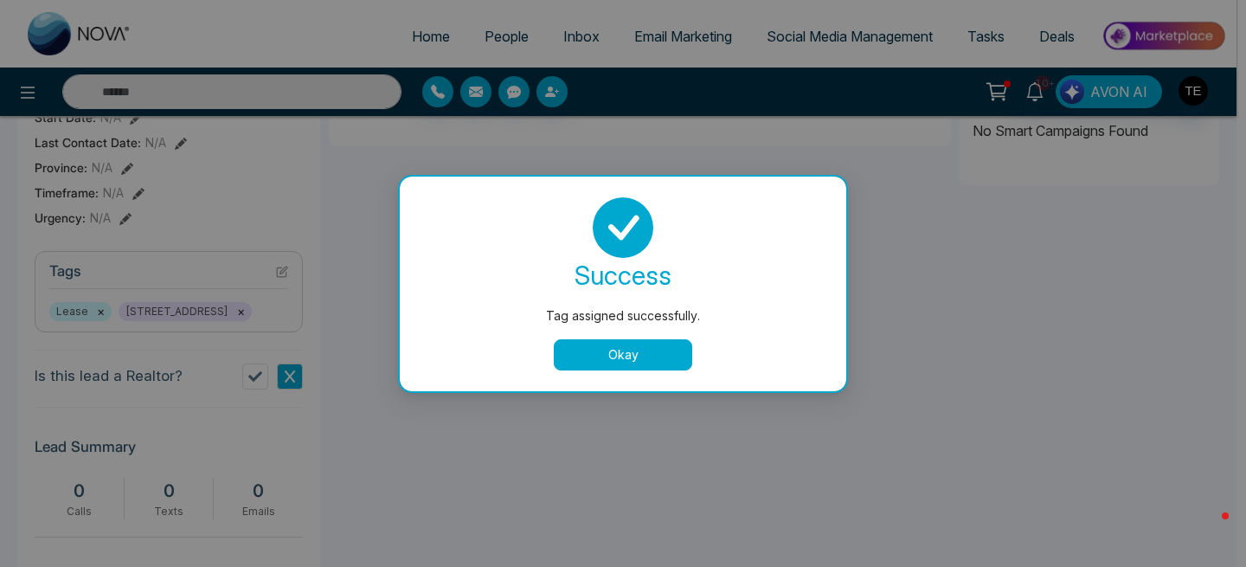
click at [653, 349] on button "Okay" at bounding box center [623, 354] width 138 height 31
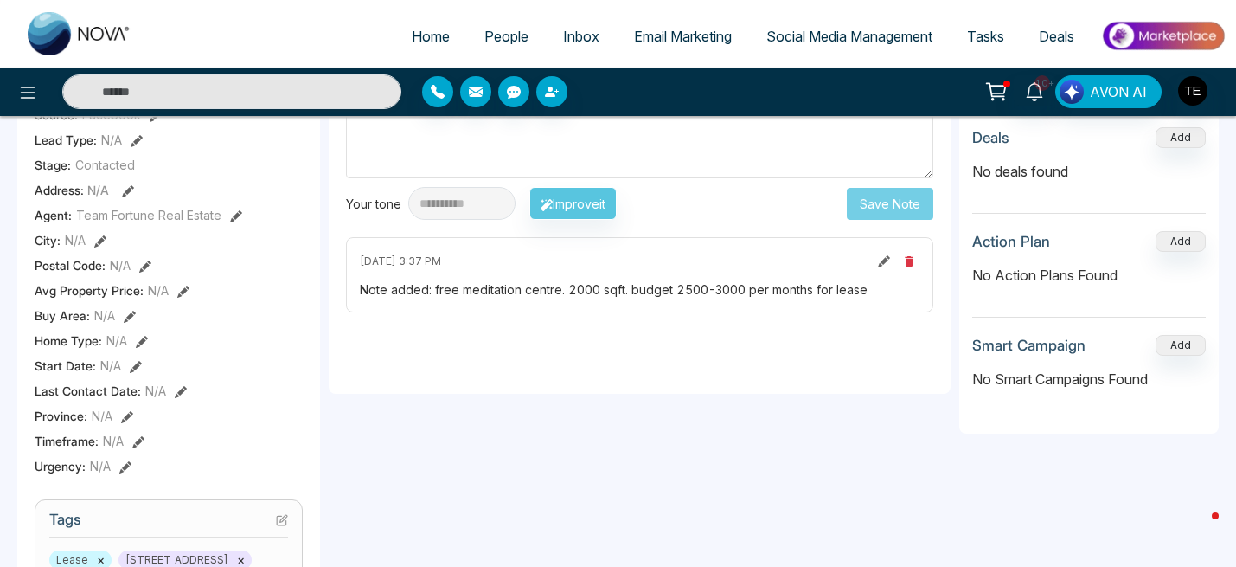
scroll to position [0, 0]
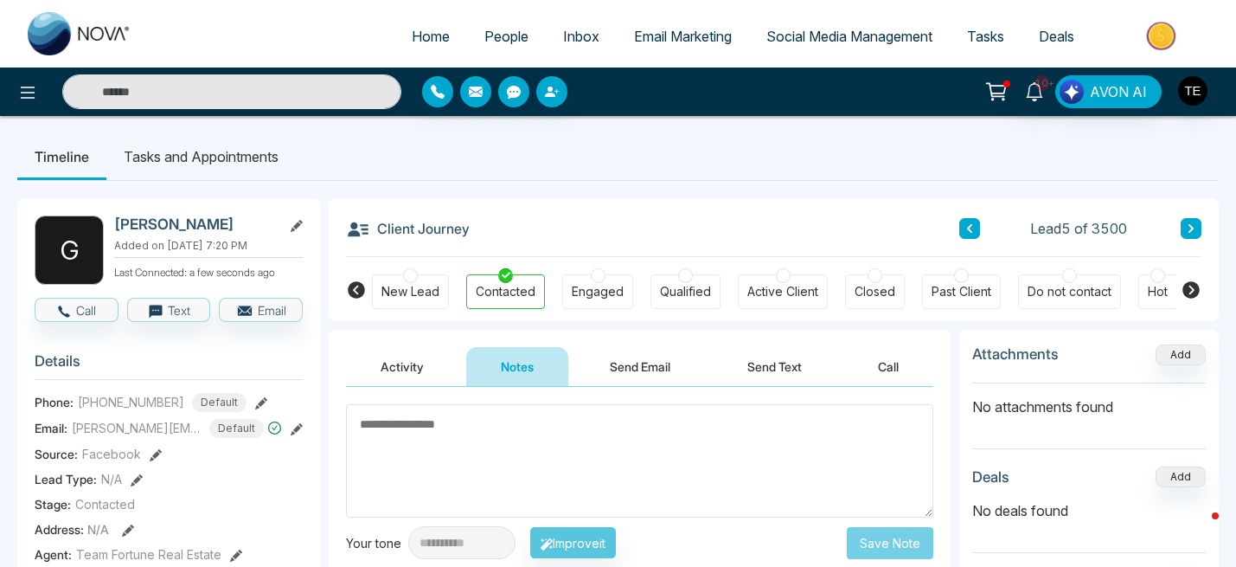
click at [968, 229] on icon at bounding box center [969, 228] width 5 height 9
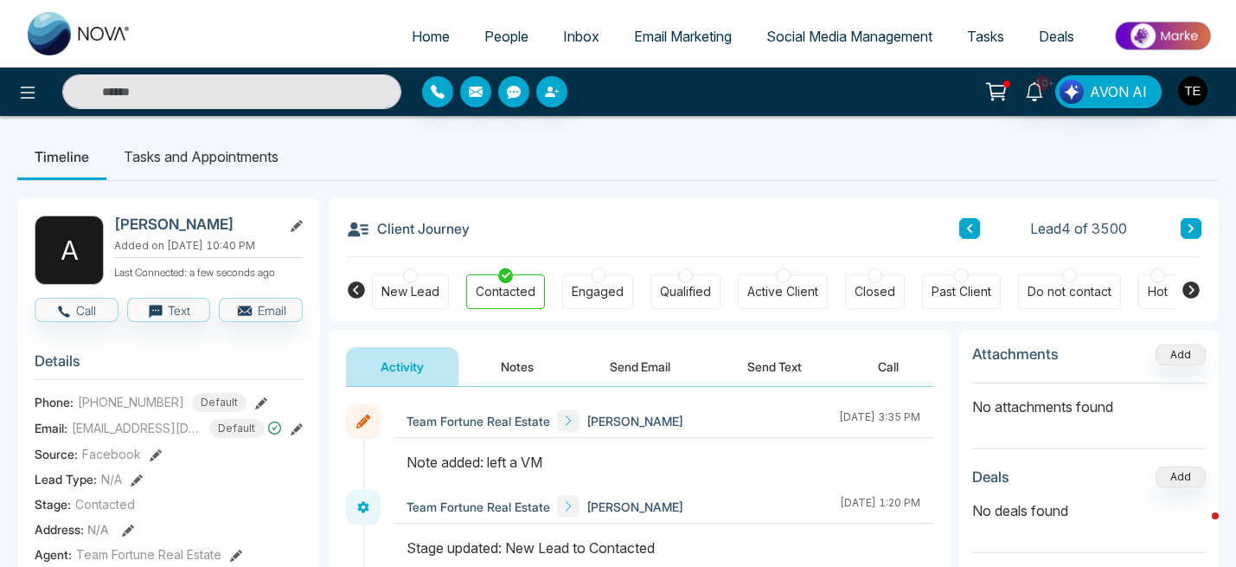
click at [522, 369] on button "Notes" at bounding box center [517, 366] width 102 height 39
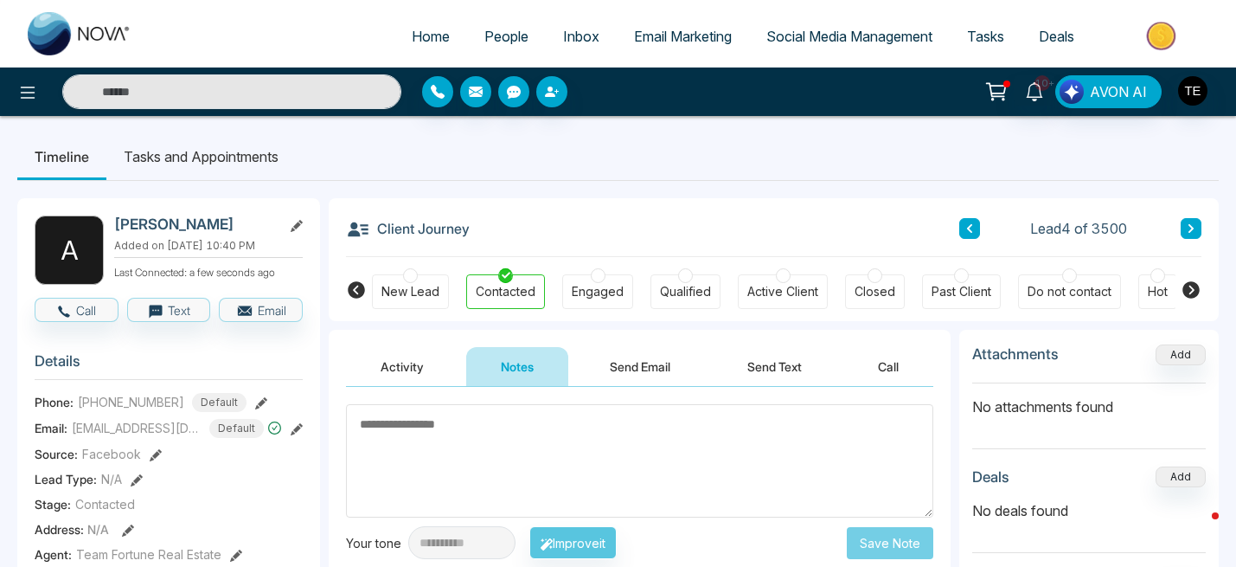
click at [460, 429] on textarea at bounding box center [639, 460] width 587 height 113
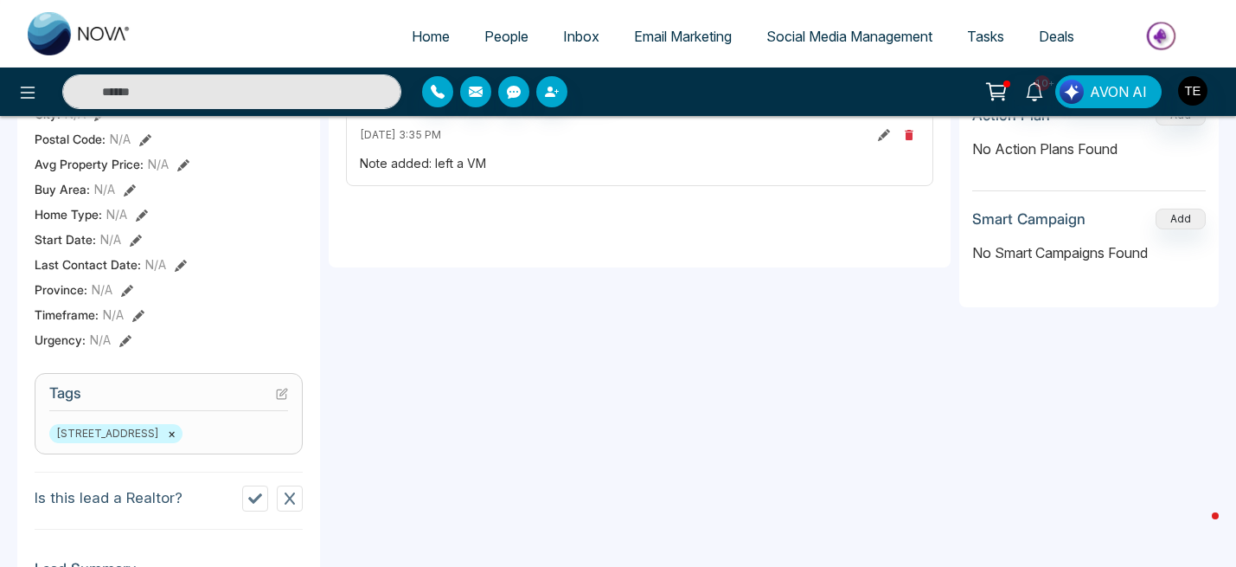
scroll to position [485, 0]
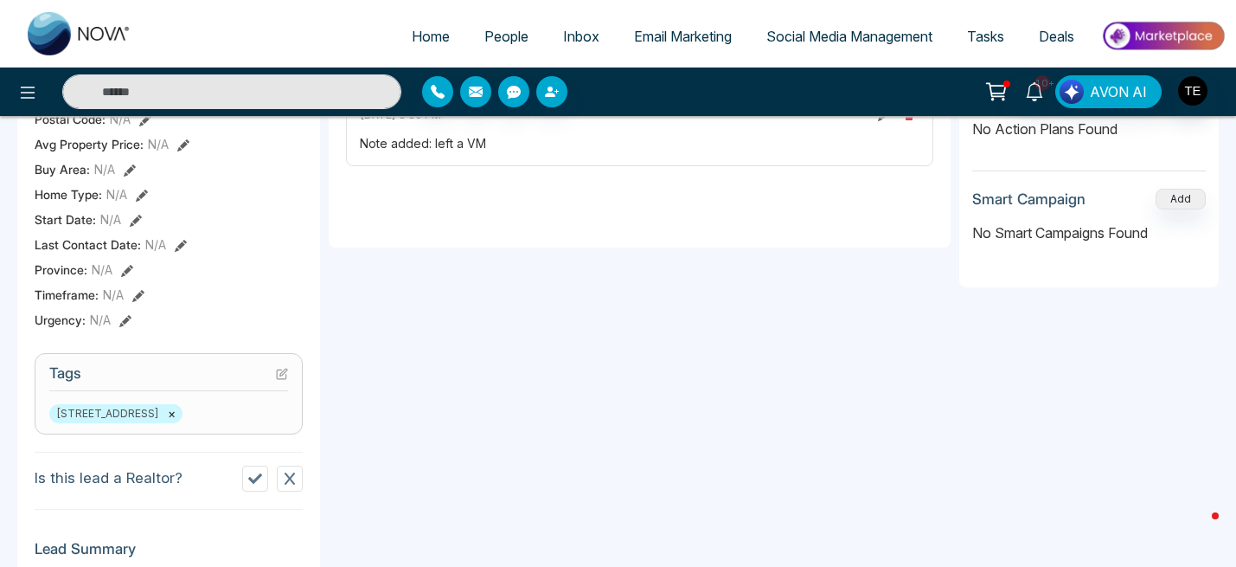
type textarea "**********"
click at [253, 481] on icon at bounding box center [255, 478] width 14 height 10
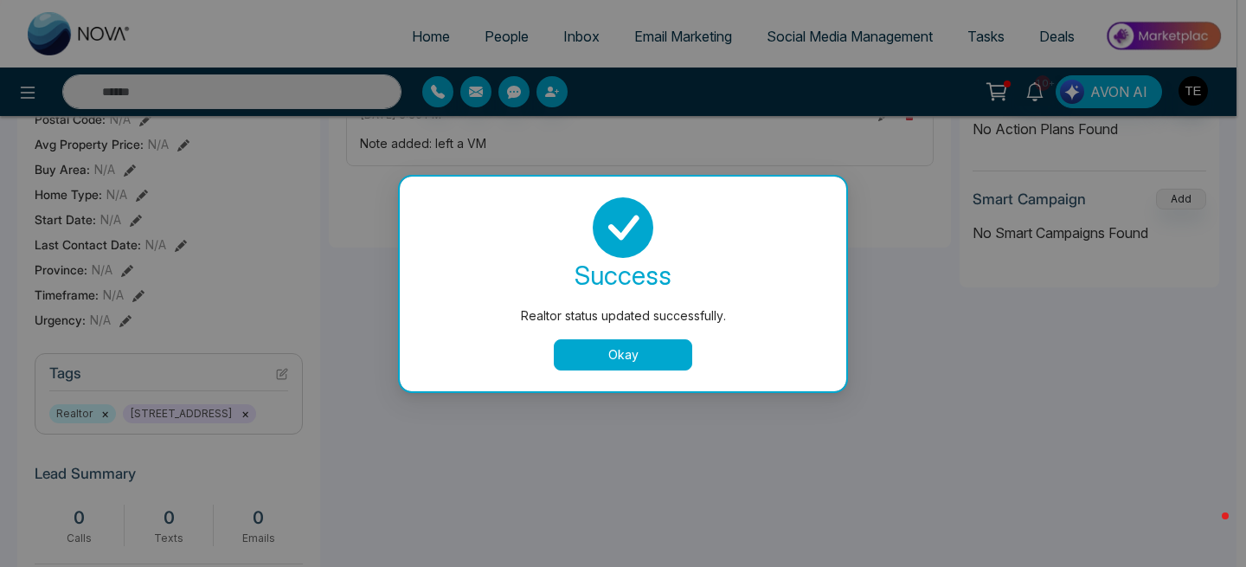
click at [638, 362] on button "Okay" at bounding box center [623, 354] width 138 height 31
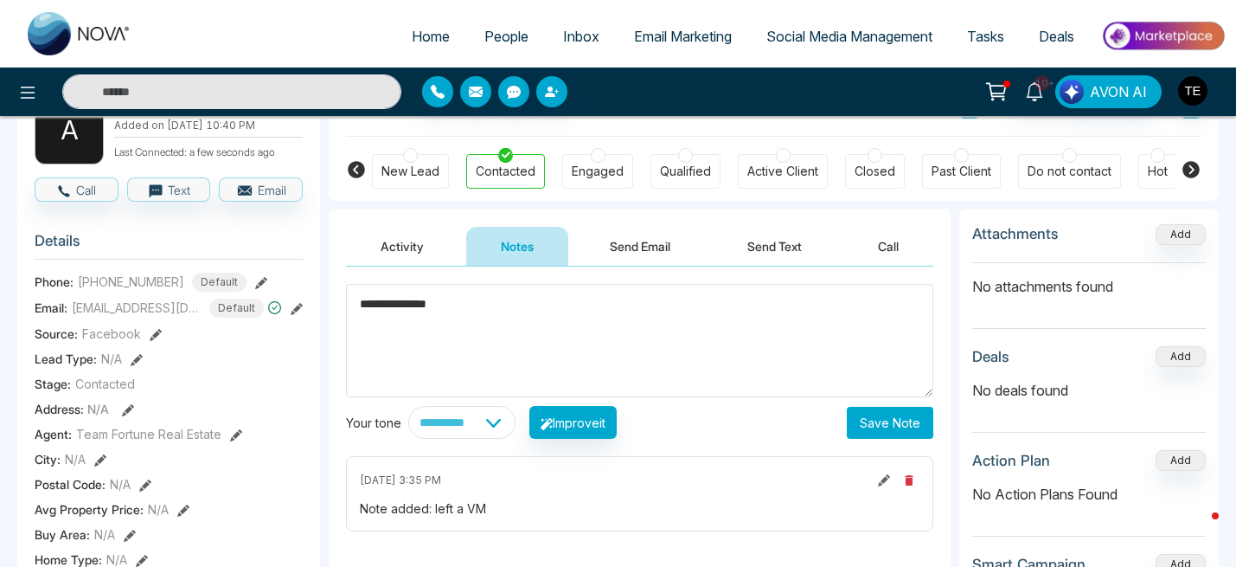
scroll to position [0, 0]
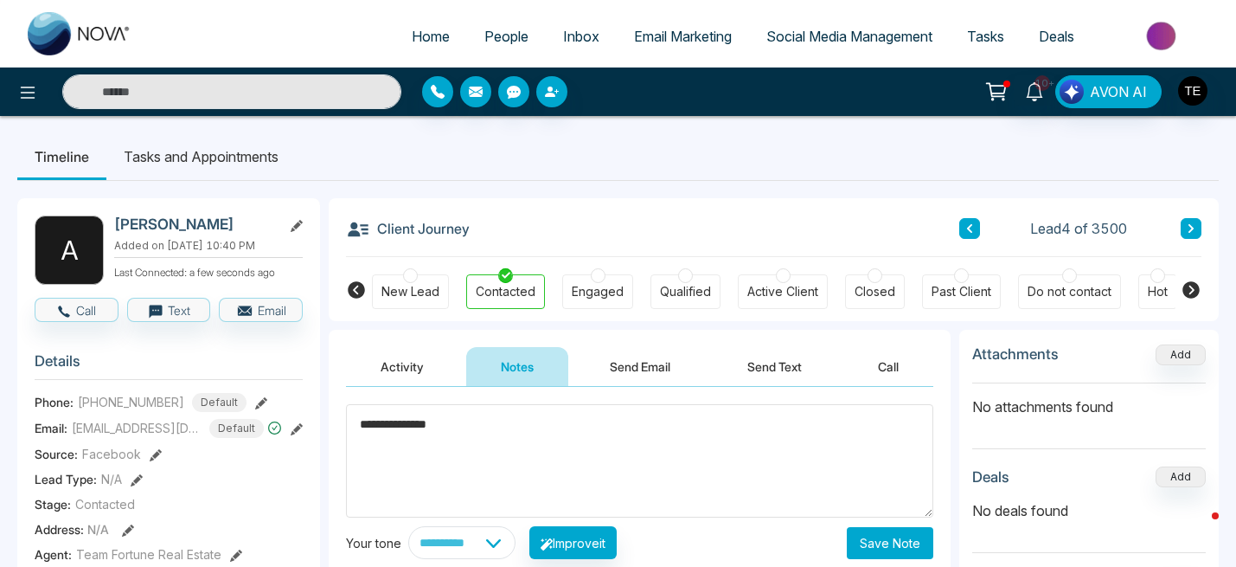
click at [522, 431] on textarea "**********" at bounding box center [639, 460] width 587 height 113
click at [1192, 232] on icon at bounding box center [1191, 228] width 9 height 10
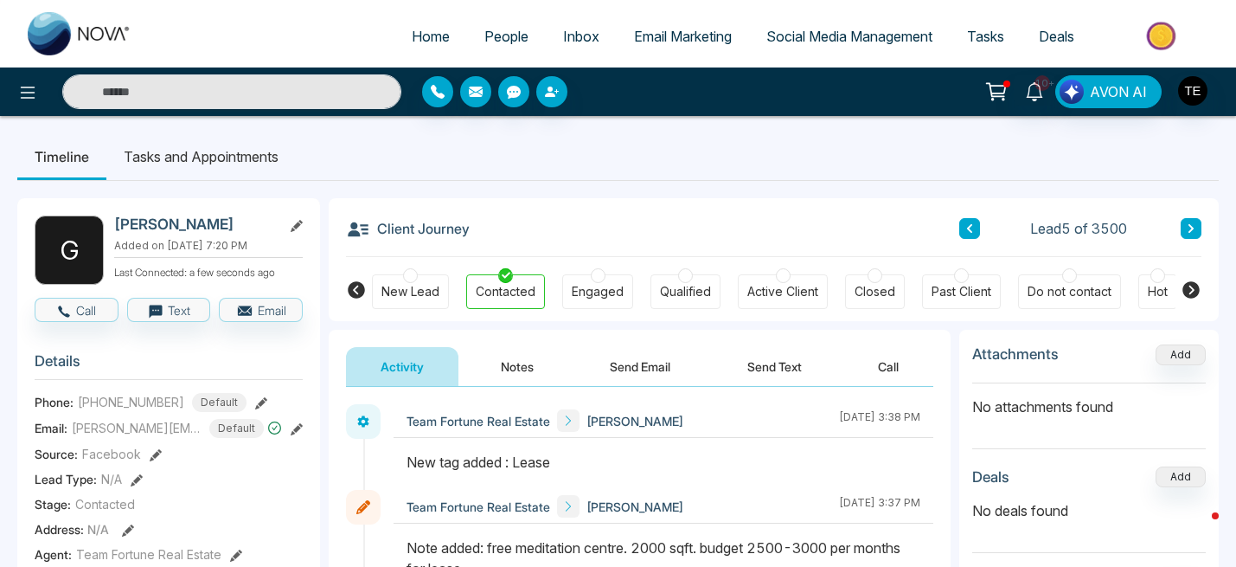
click at [1192, 231] on icon at bounding box center [1191, 228] width 9 height 10
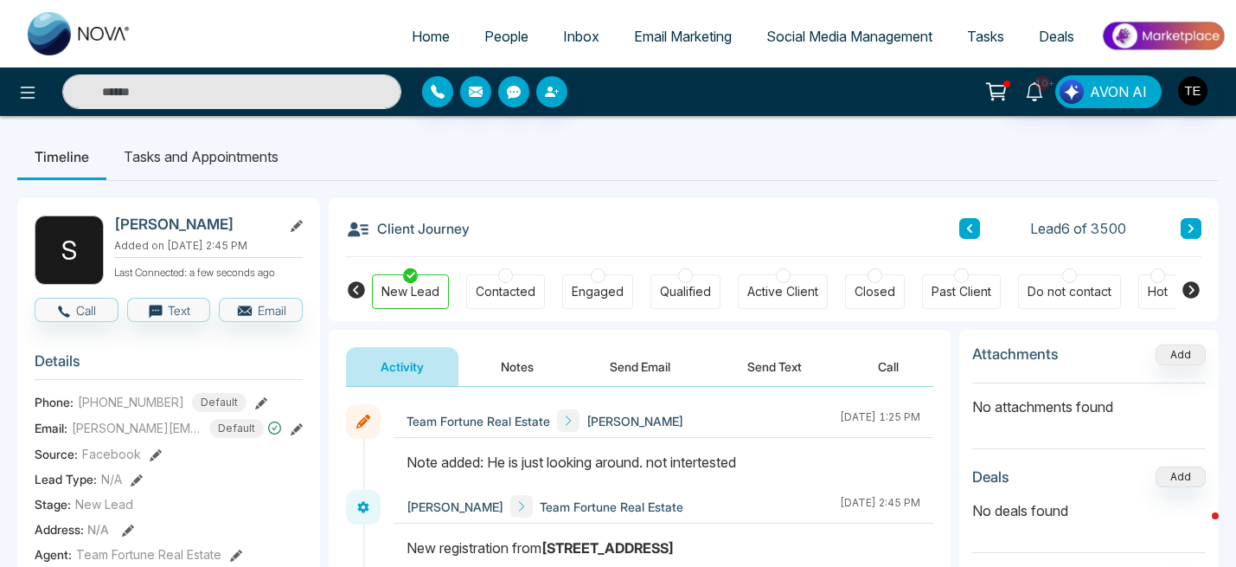
click at [1191, 230] on icon at bounding box center [1190, 228] width 5 height 9
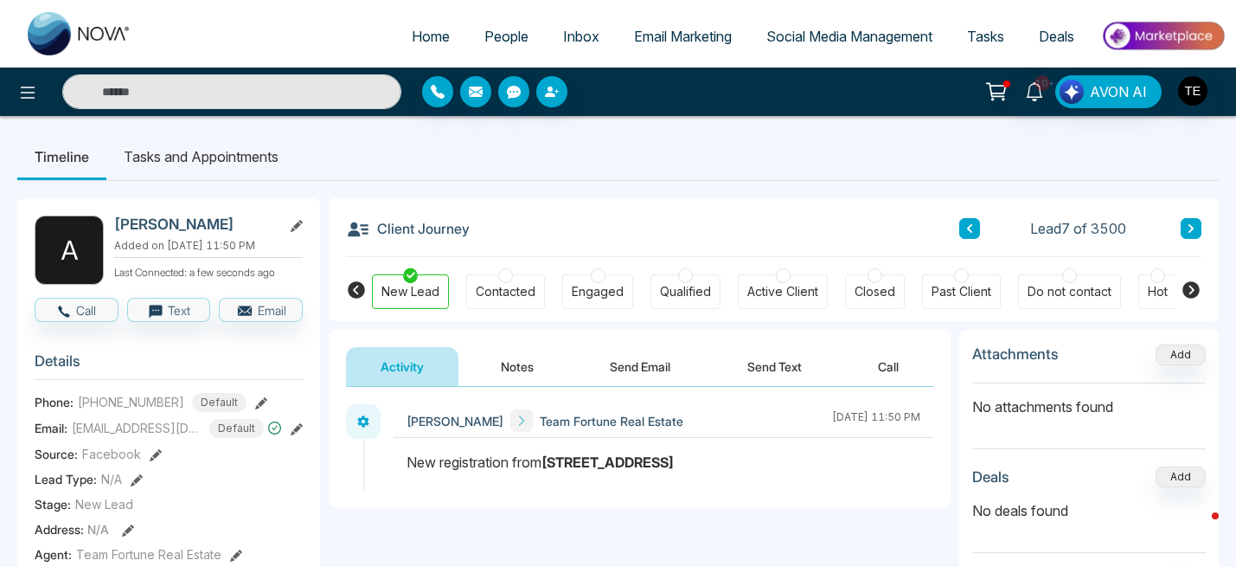
click at [503, 277] on div at bounding box center [505, 275] width 15 height 15
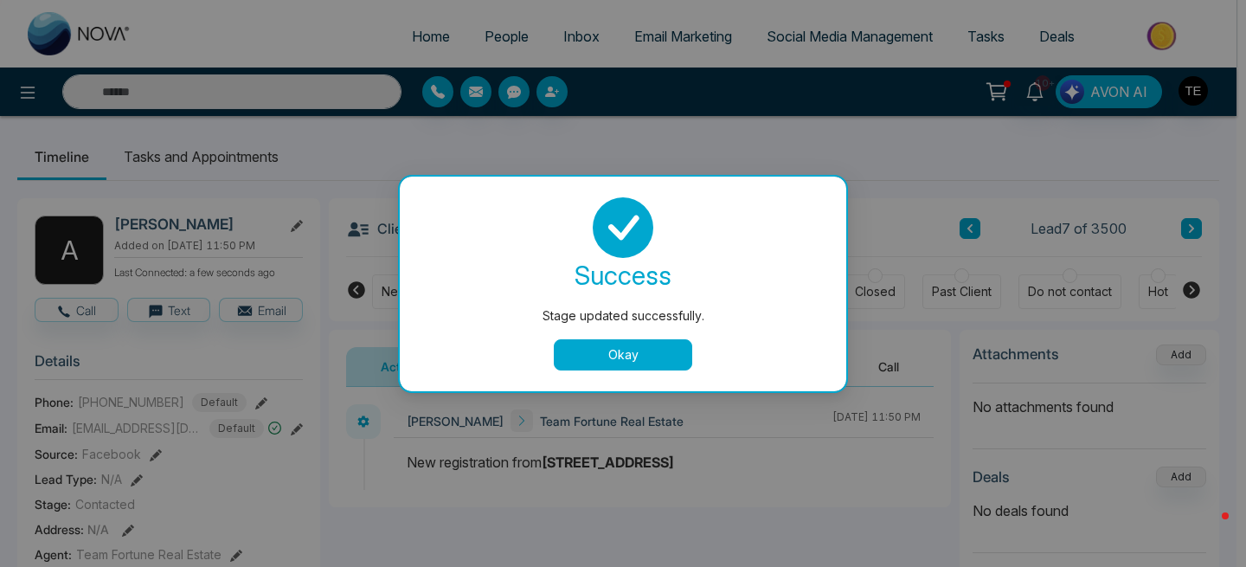
click at [605, 366] on button "Okay" at bounding box center [623, 354] width 138 height 31
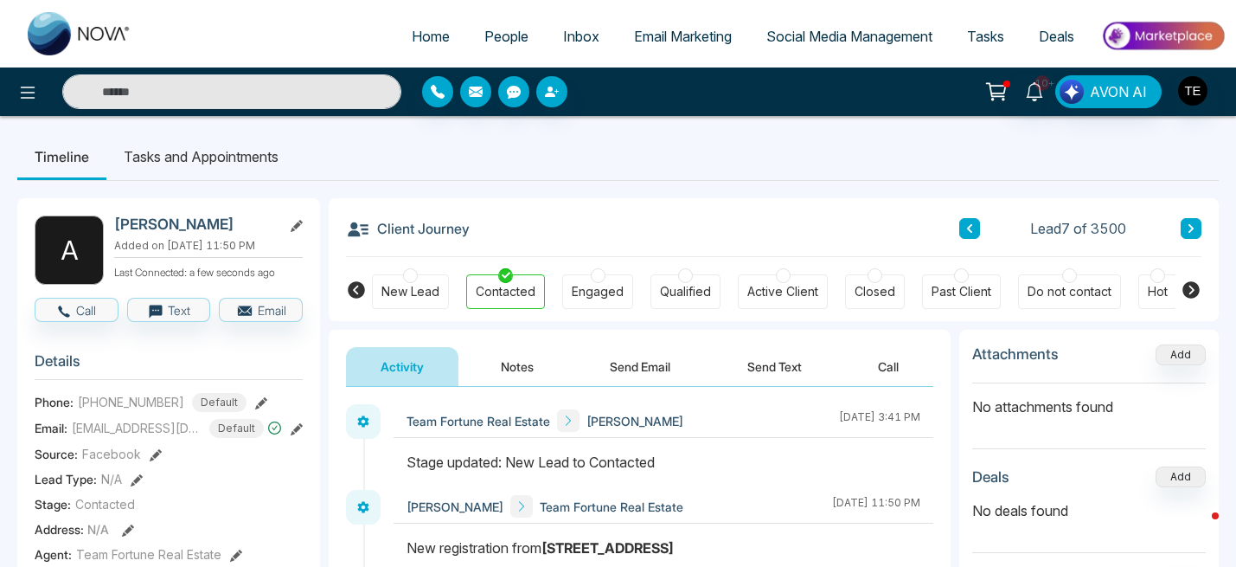
click at [516, 366] on button "Notes" at bounding box center [517, 366] width 102 height 39
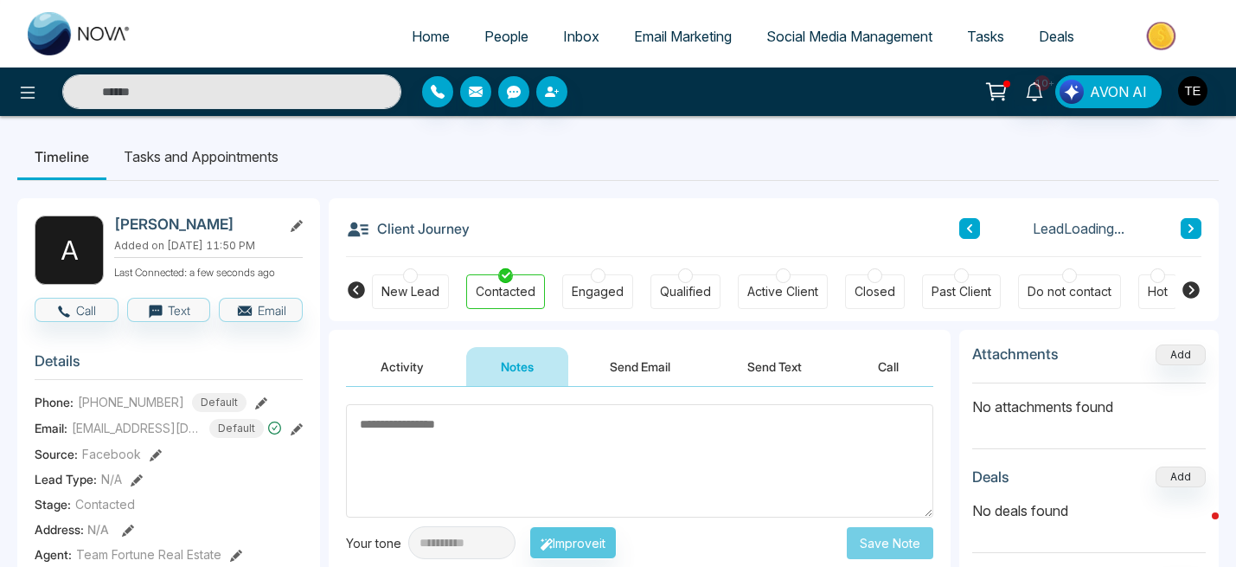
click at [465, 442] on textarea at bounding box center [639, 460] width 587 height 113
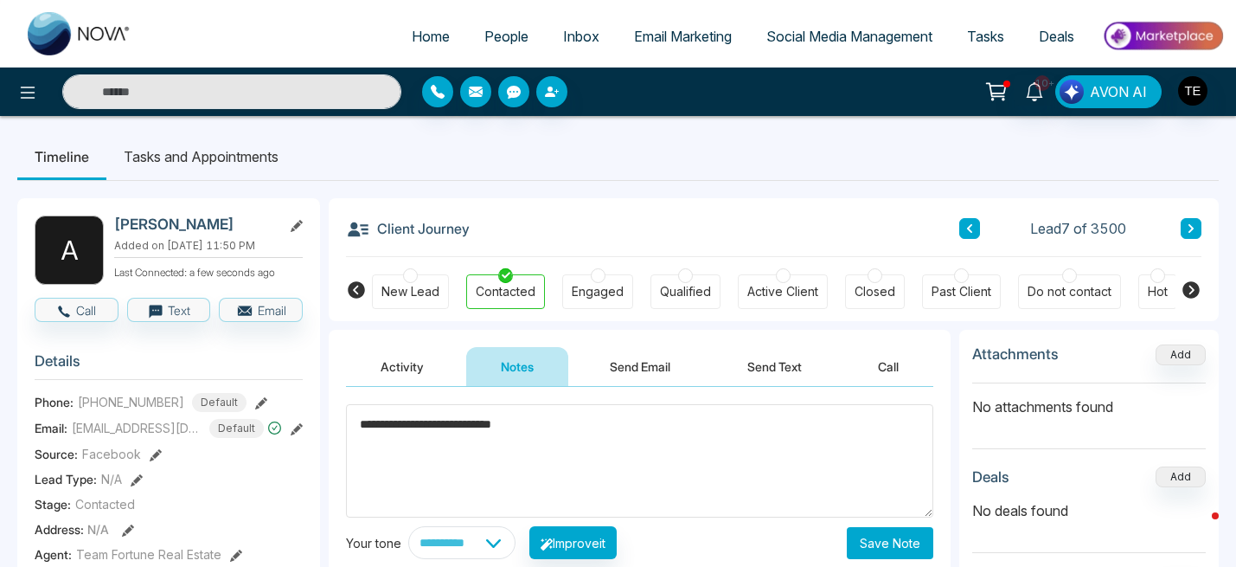
type textarea "**********"
click at [884, 548] on button "Save Note" at bounding box center [890, 543] width 86 height 32
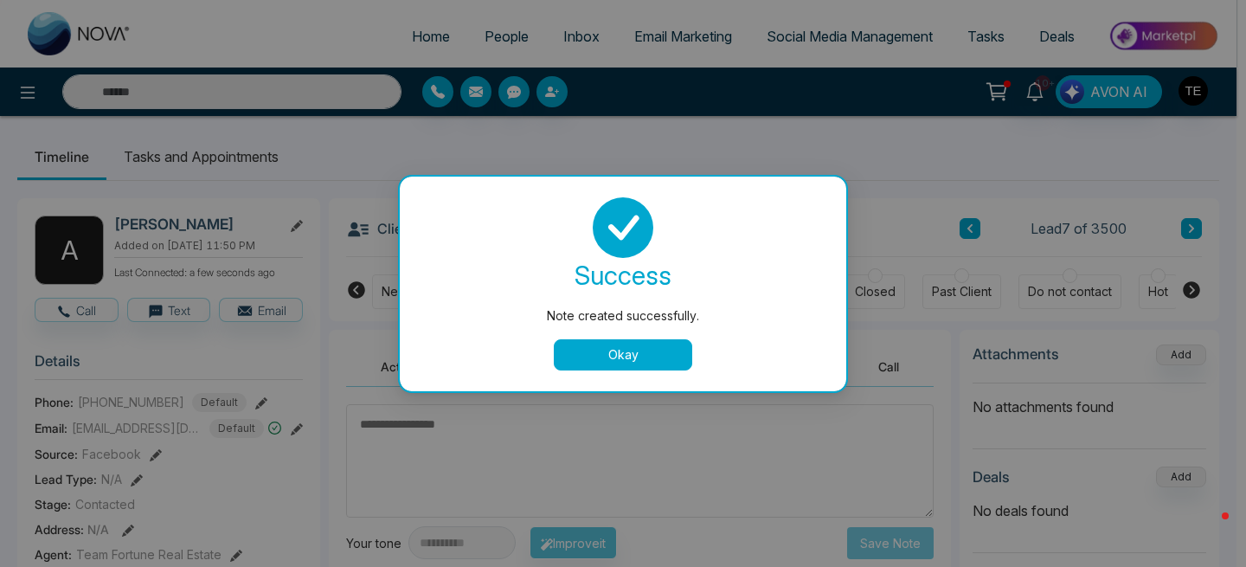
click at [648, 357] on button "Okay" at bounding box center [623, 354] width 138 height 31
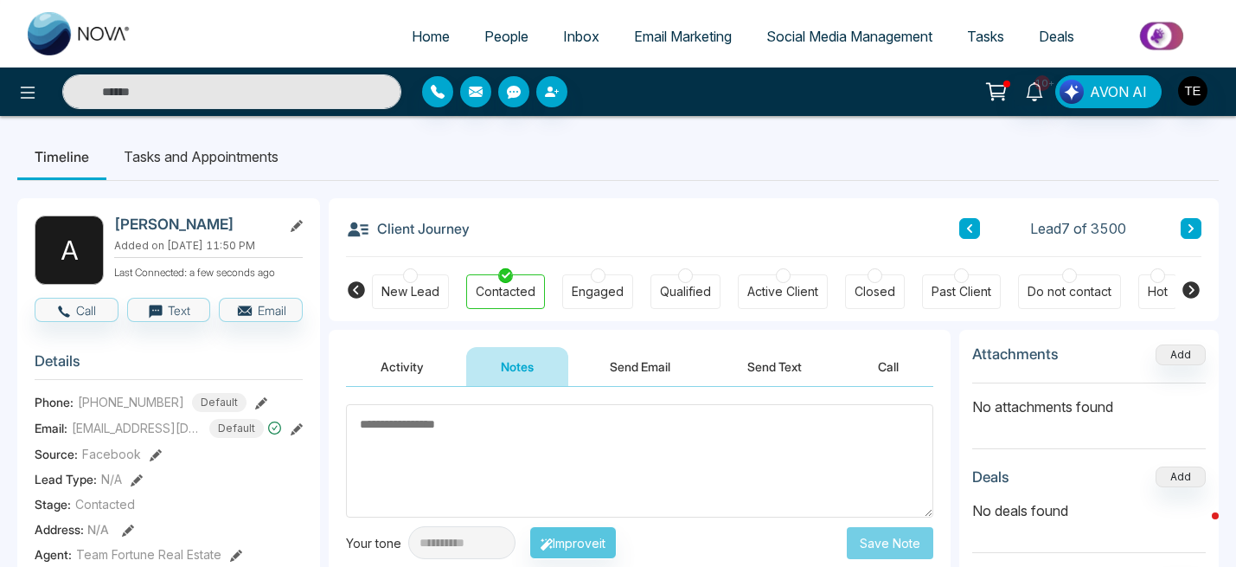
click at [1193, 227] on icon at bounding box center [1190, 228] width 5 height 9
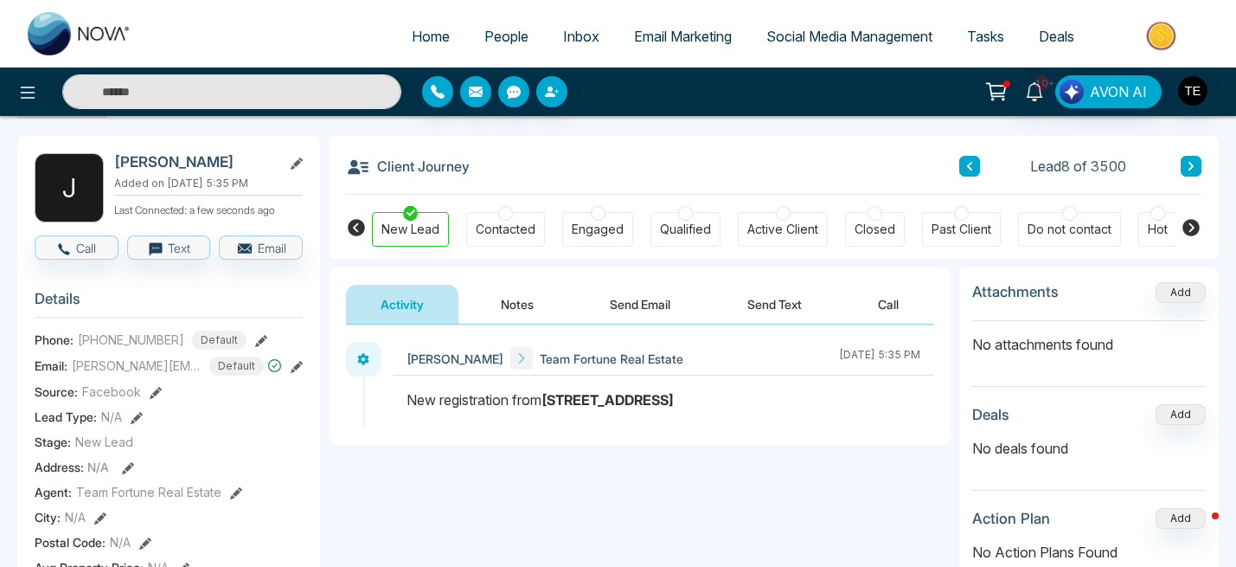
scroll to position [57, 0]
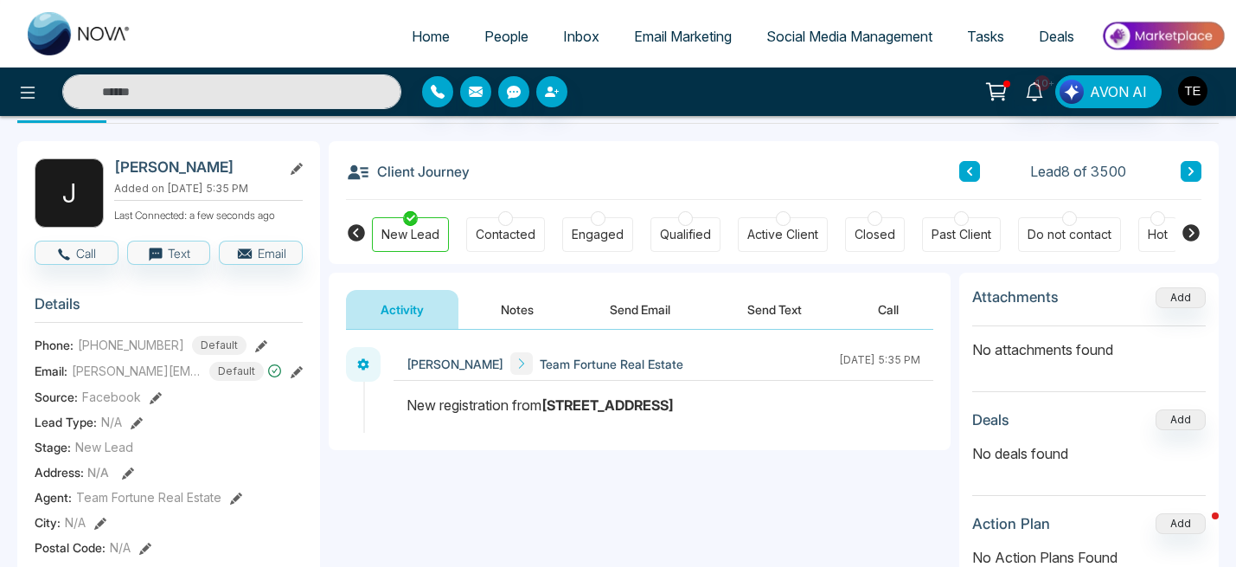
click at [503, 225] on div at bounding box center [505, 218] width 15 height 15
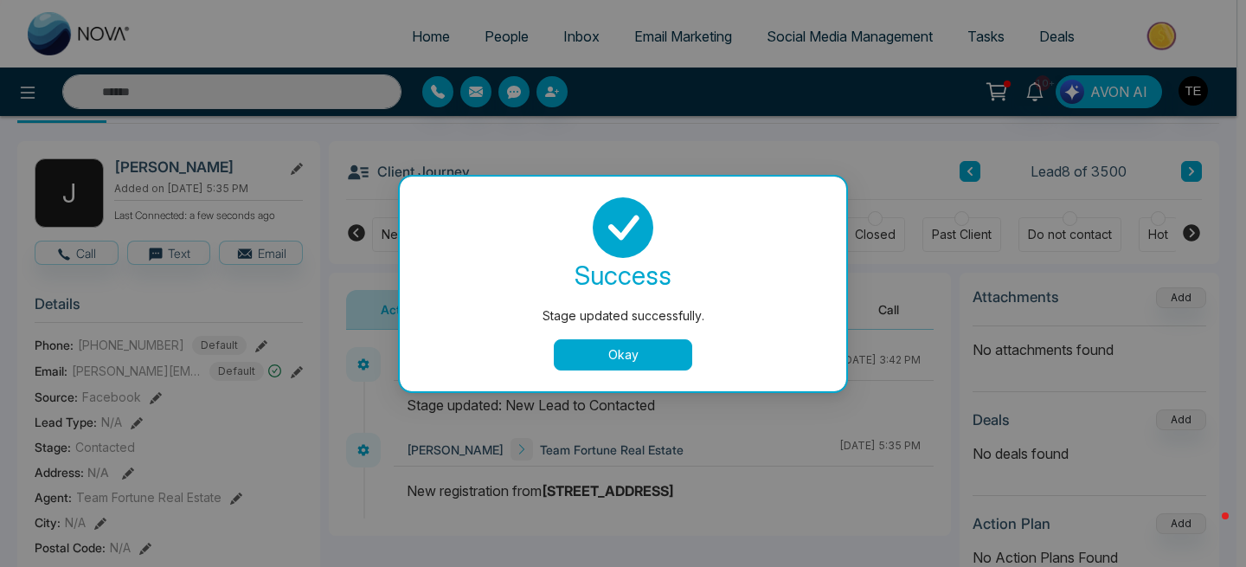
click at [605, 349] on button "Okay" at bounding box center [623, 354] width 138 height 31
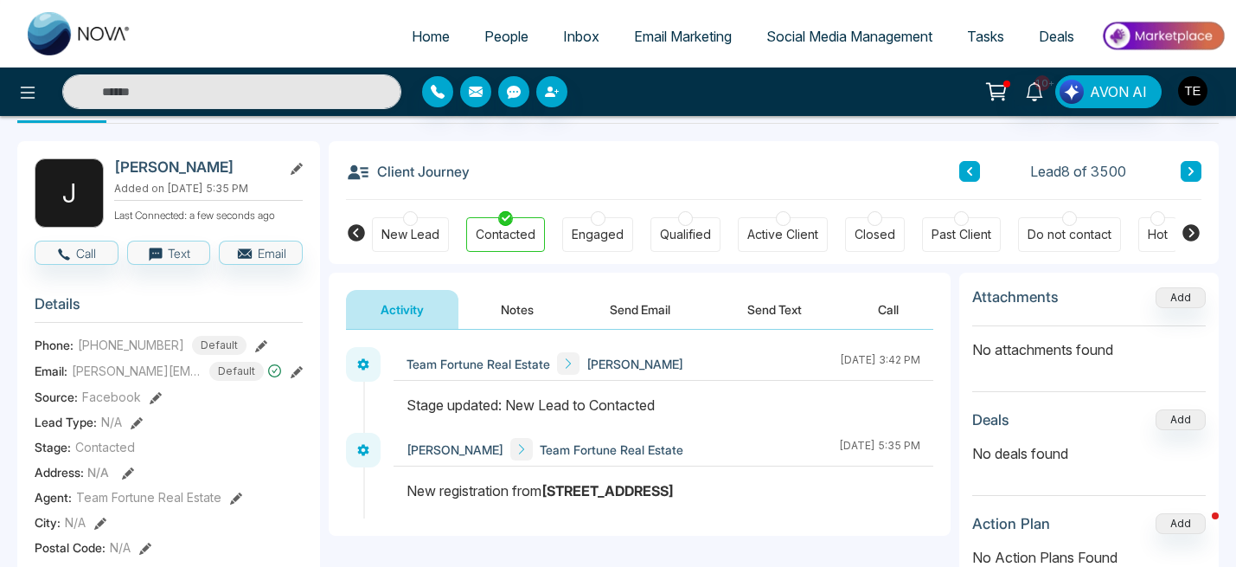
click at [522, 309] on button "Notes" at bounding box center [517, 309] width 102 height 39
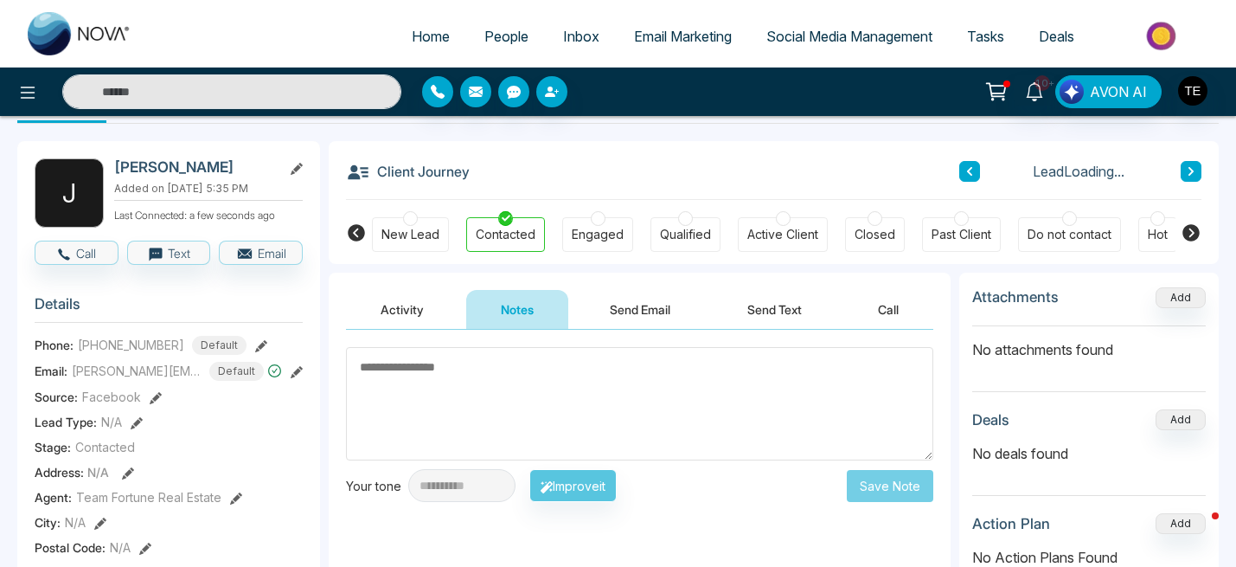
click at [479, 381] on textarea at bounding box center [639, 403] width 587 height 113
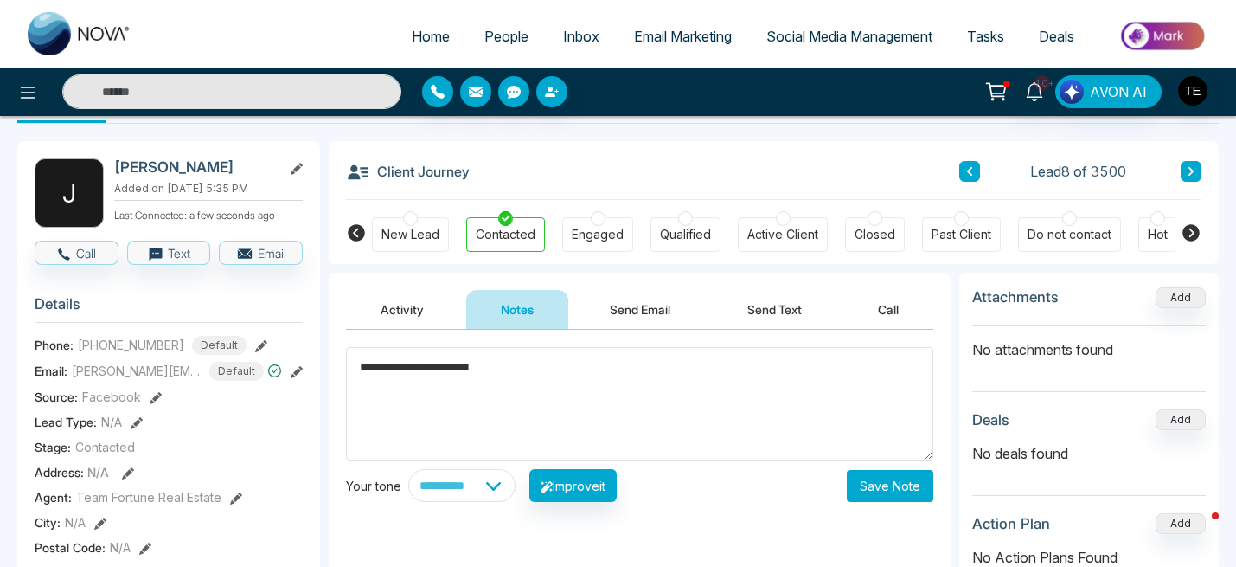
type textarea "**********"
click at [890, 491] on button "Save Note" at bounding box center [890, 486] width 86 height 32
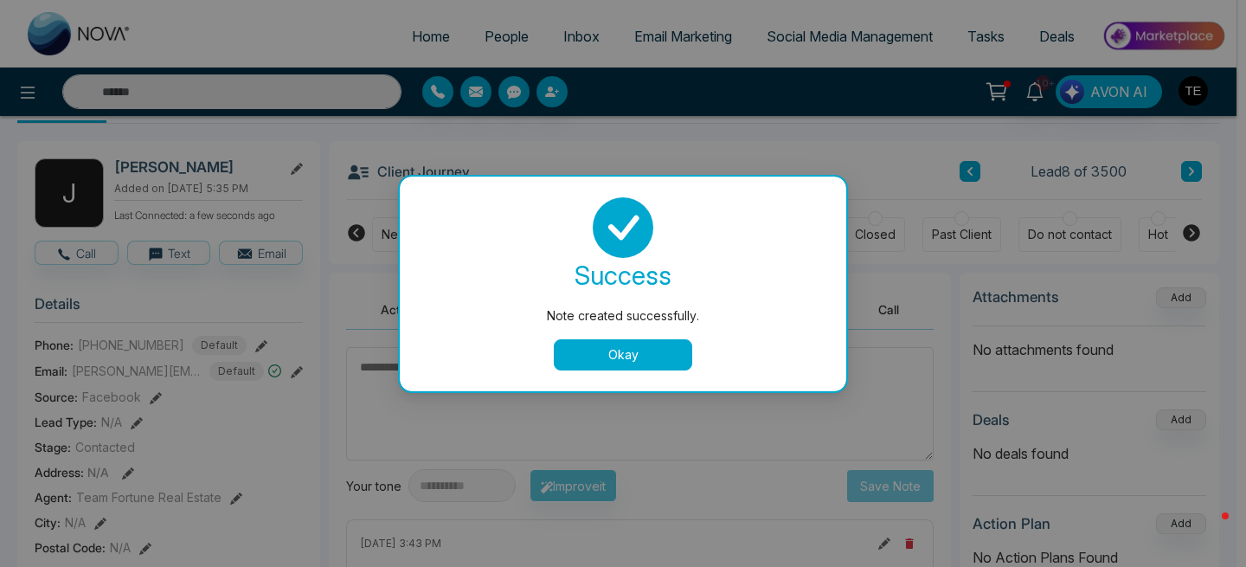
click at [630, 360] on button "Okay" at bounding box center [623, 354] width 138 height 31
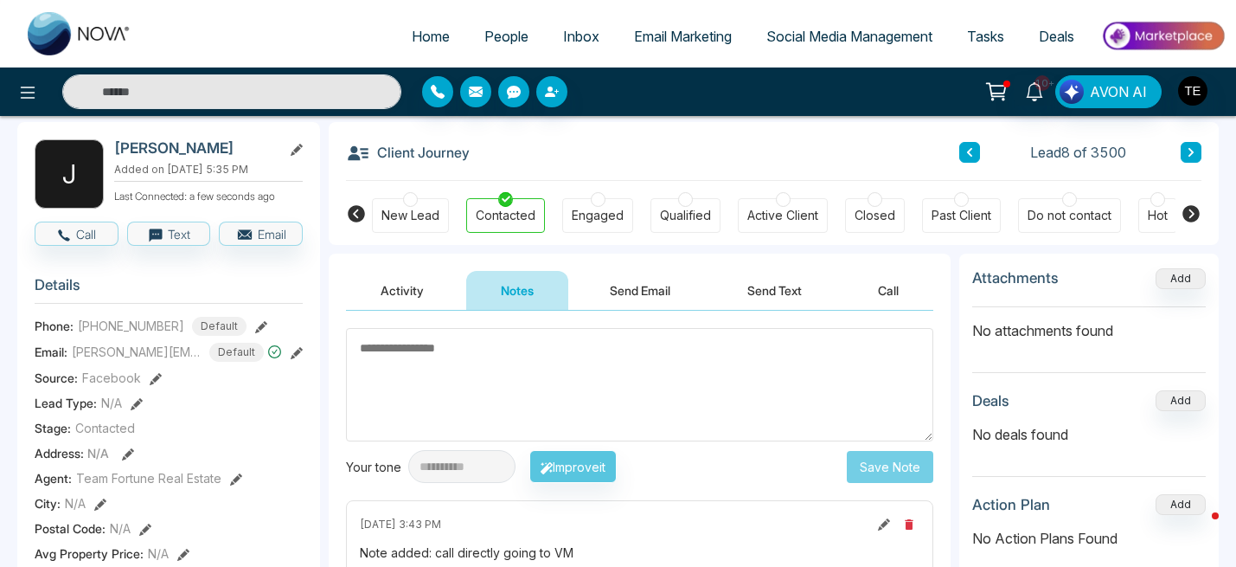
scroll to position [32, 0]
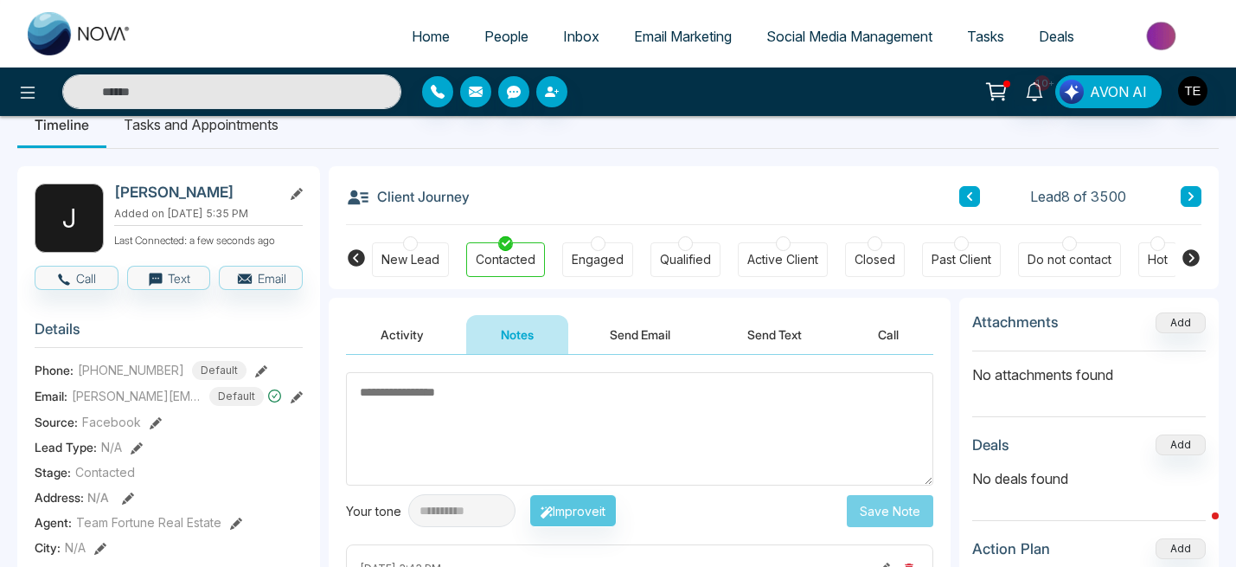
click at [1192, 198] on icon at bounding box center [1191, 196] width 9 height 10
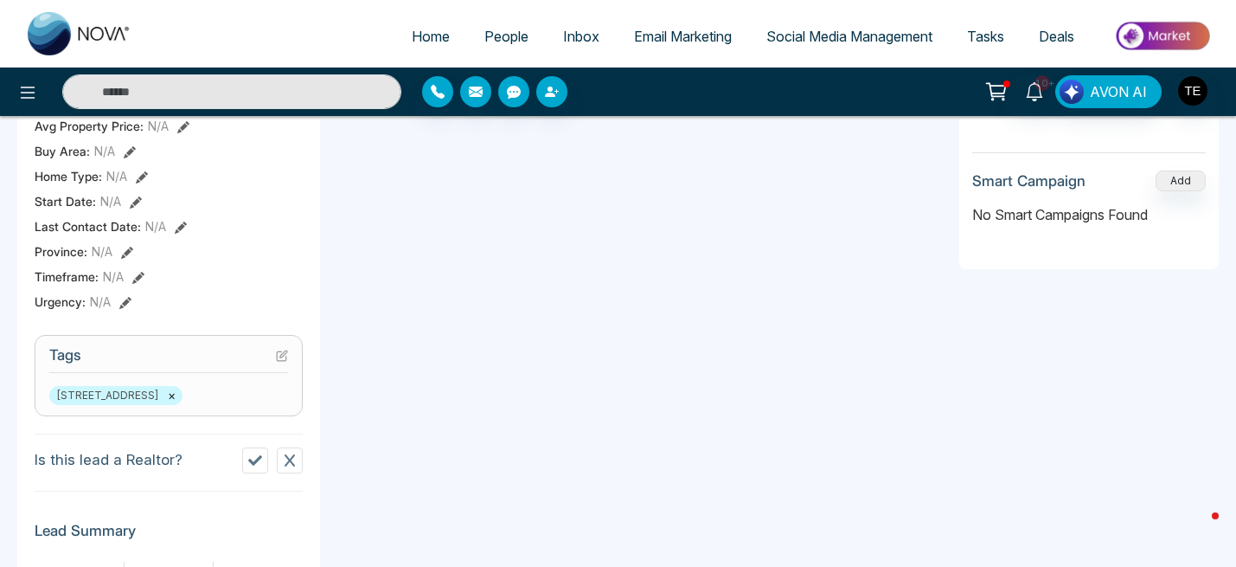
scroll to position [503, 0]
click at [252, 462] on icon at bounding box center [255, 461] width 14 height 10
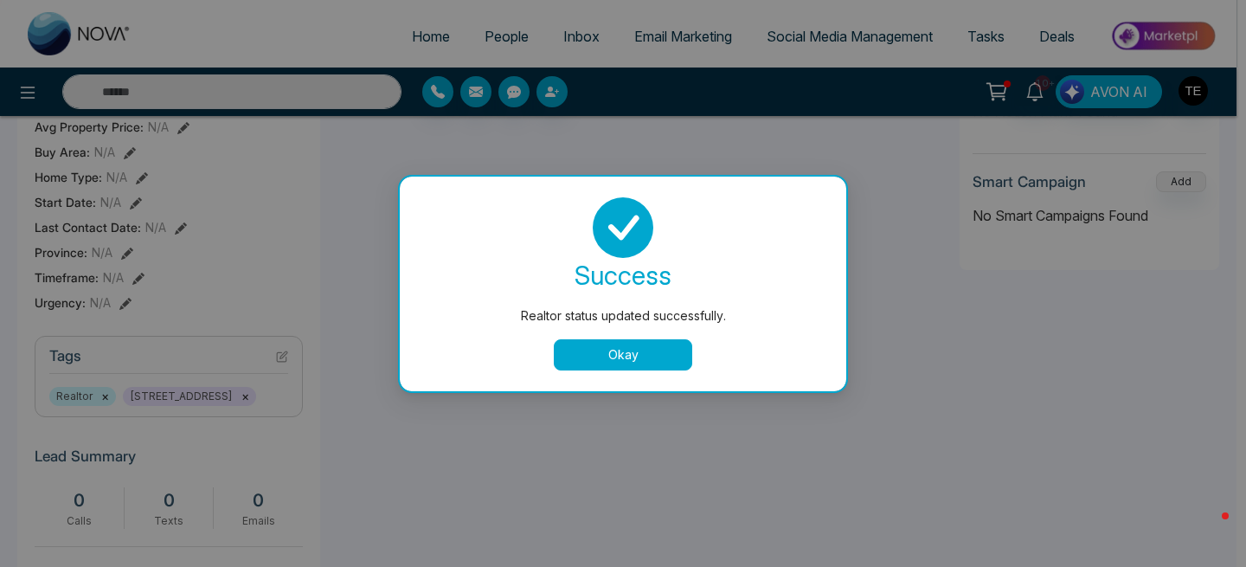
click at [613, 355] on button "Okay" at bounding box center [623, 354] width 138 height 31
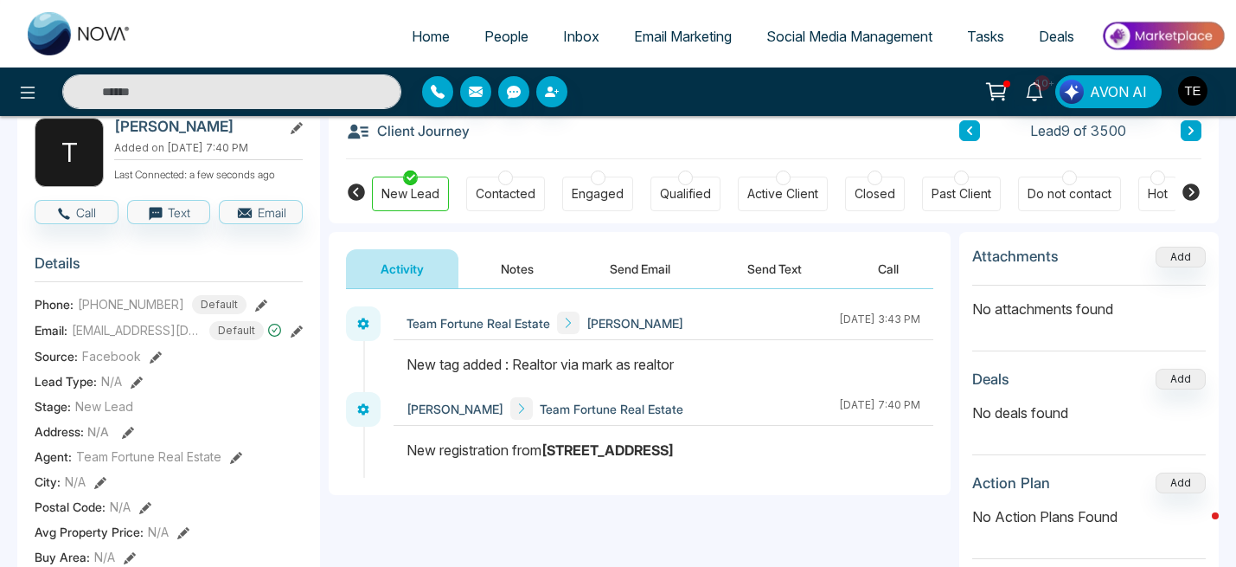
scroll to position [0, 0]
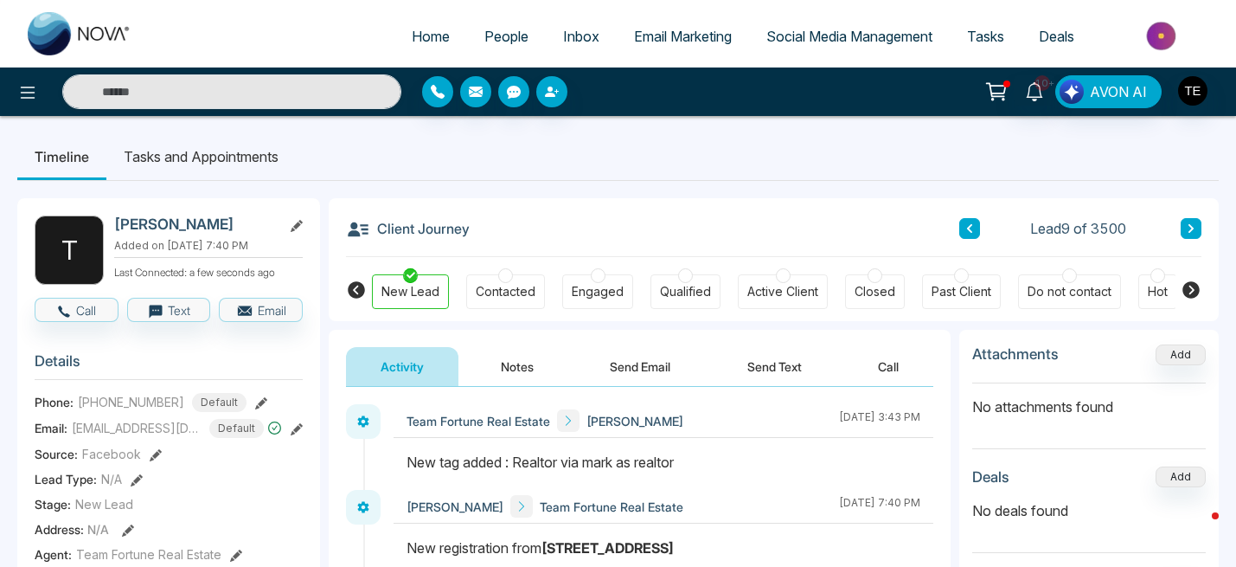
click at [1193, 229] on icon at bounding box center [1191, 228] width 9 height 10
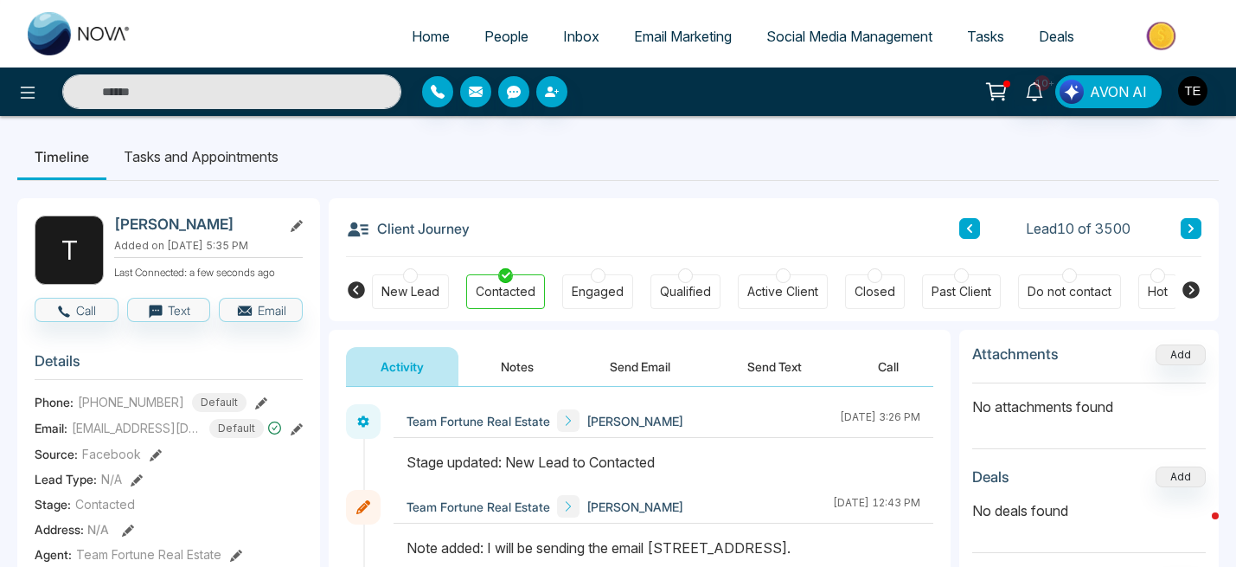
click at [1191, 228] on icon at bounding box center [1190, 228] width 5 height 9
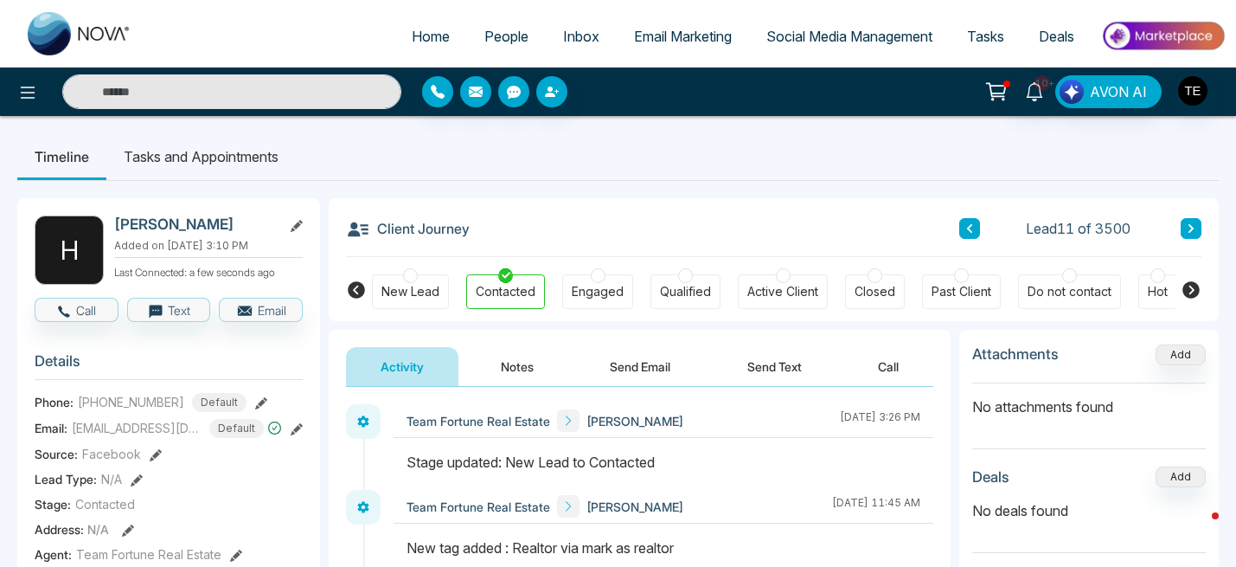
click at [1192, 230] on icon at bounding box center [1191, 228] width 9 height 10
click at [522, 366] on button "Notes" at bounding box center [517, 366] width 102 height 39
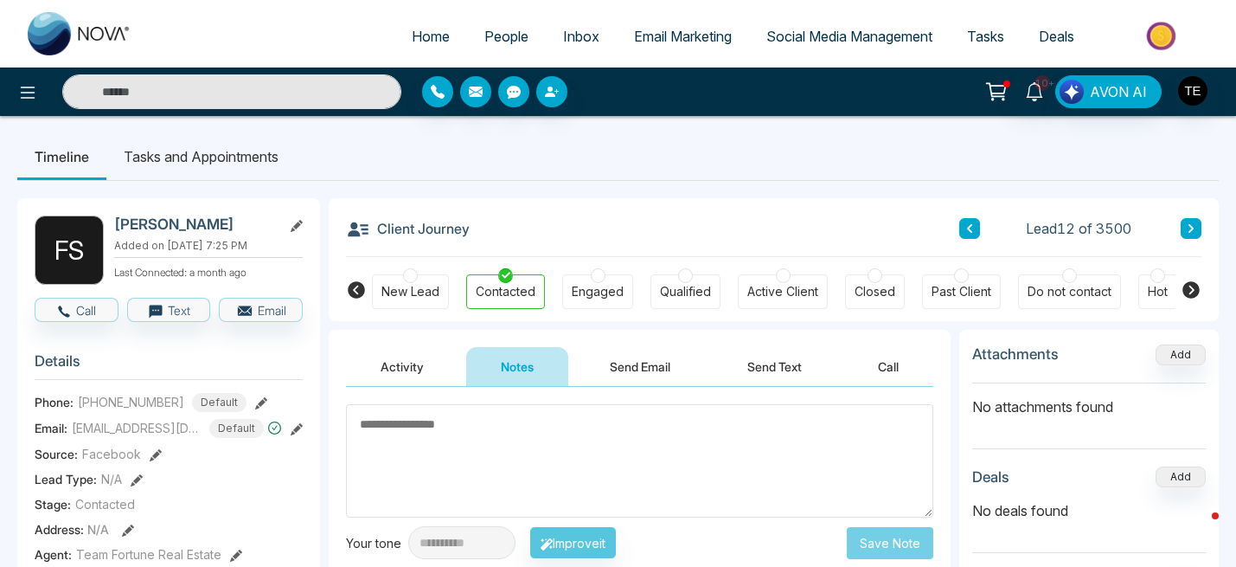
click at [476, 431] on textarea at bounding box center [639, 460] width 587 height 113
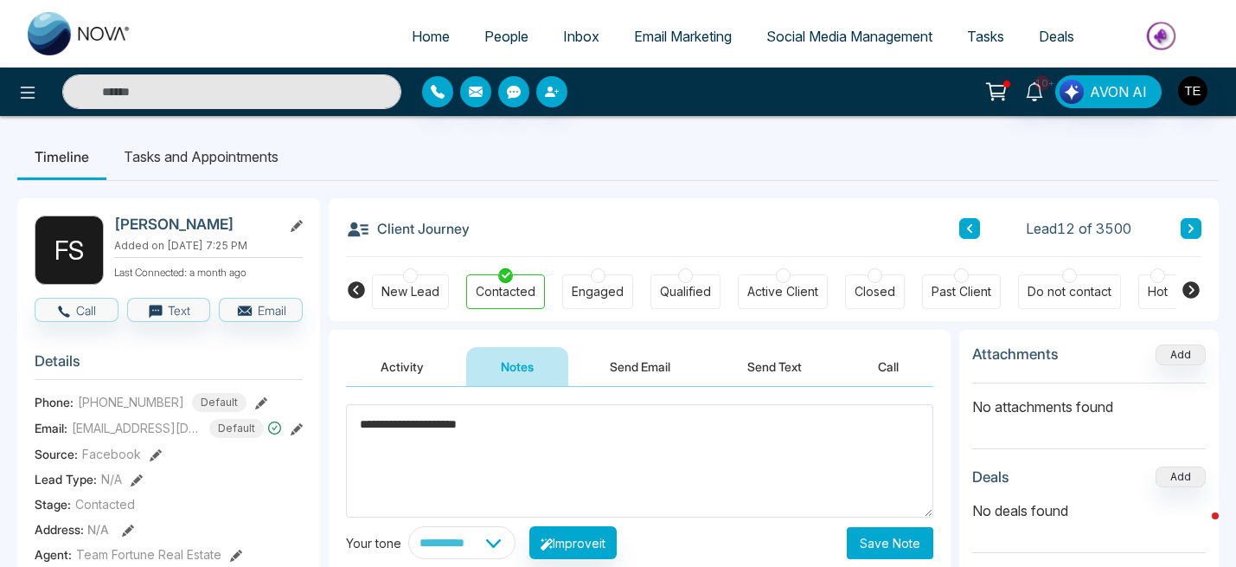
drag, startPoint x: 386, startPoint y: 425, endPoint x: 387, endPoint y: 488, distance: 63.2
click at [386, 426] on textarea "**********" at bounding box center [639, 460] width 587 height 113
type textarea "**********"
click at [881, 540] on button "Save Note" at bounding box center [890, 543] width 86 height 32
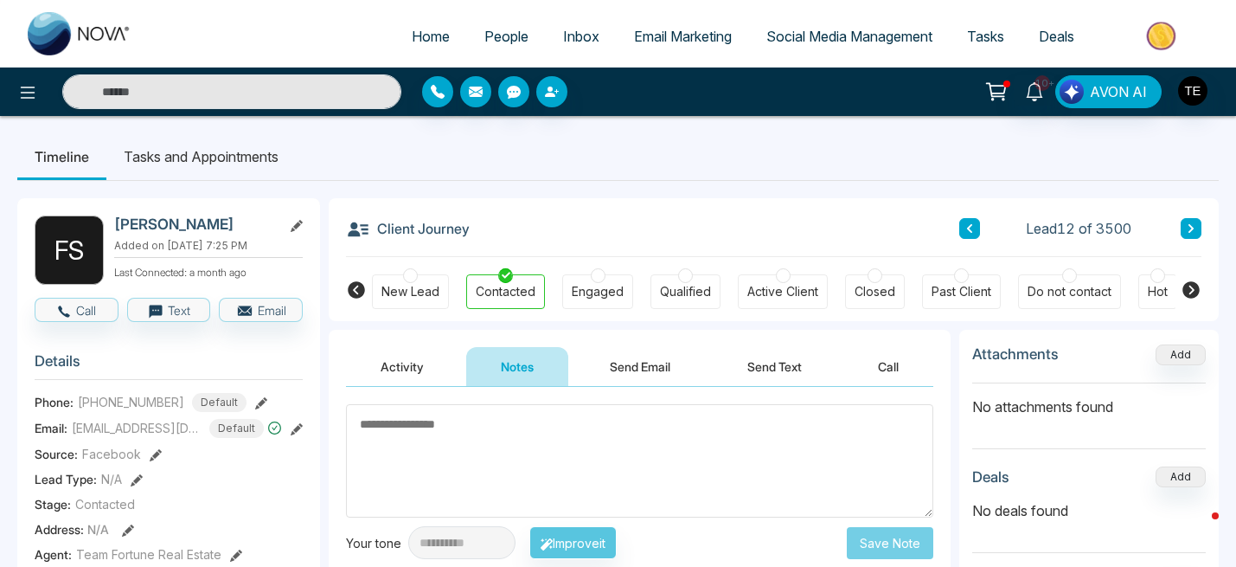
click at [1190, 232] on icon at bounding box center [1191, 228] width 9 height 10
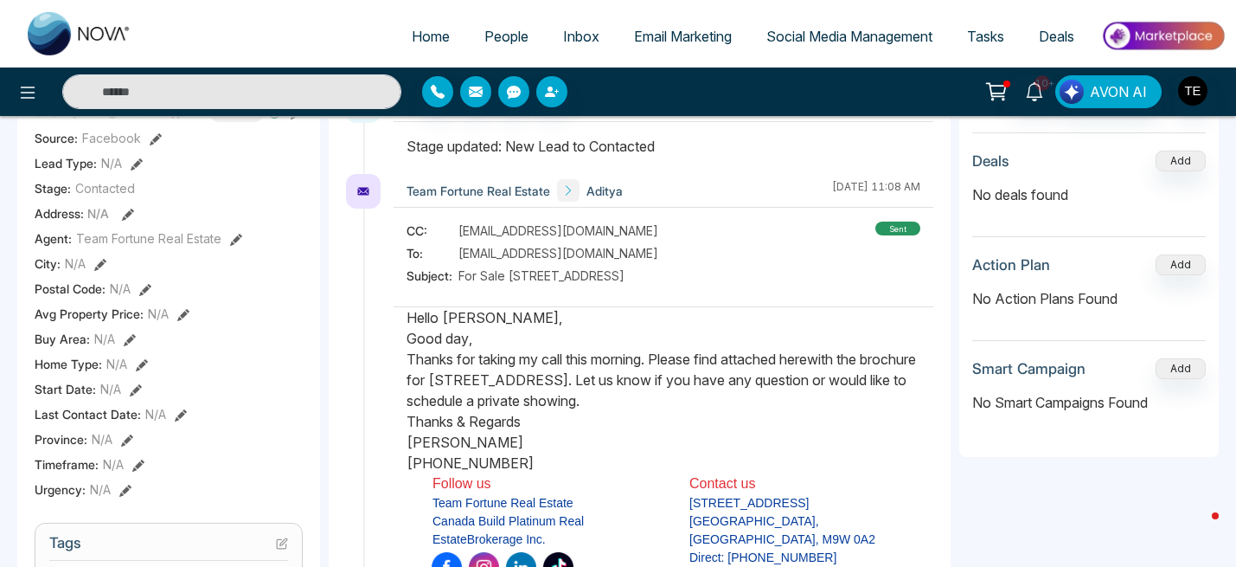
scroll to position [304, 0]
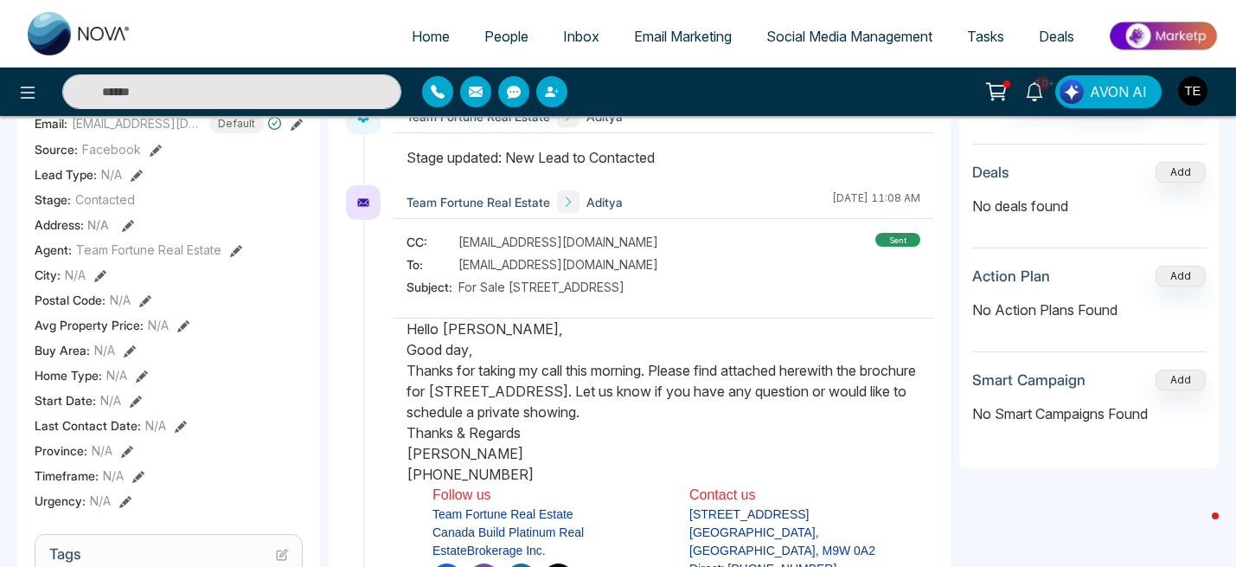
drag, startPoint x: 408, startPoint y: 330, endPoint x: 526, endPoint y: 457, distance: 173.2
click at [532, 466] on div "Hello [PERSON_NAME], Good day, Thanks for taking my call this morning. Please f…" at bounding box center [664, 491] width 514 height 346
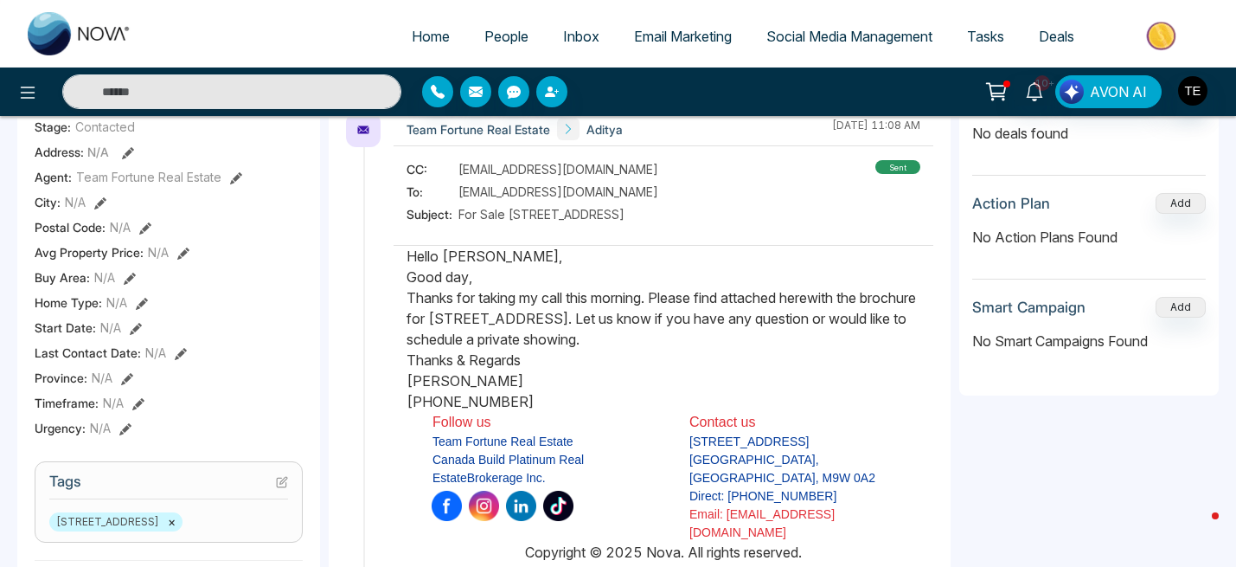
scroll to position [0, 0]
